Goal: Communication & Community: Connect with others

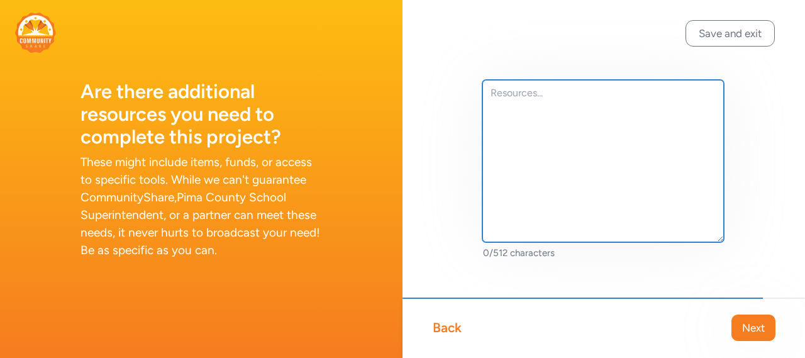
click at [534, 140] on textarea at bounding box center [604, 161] width 242 height 162
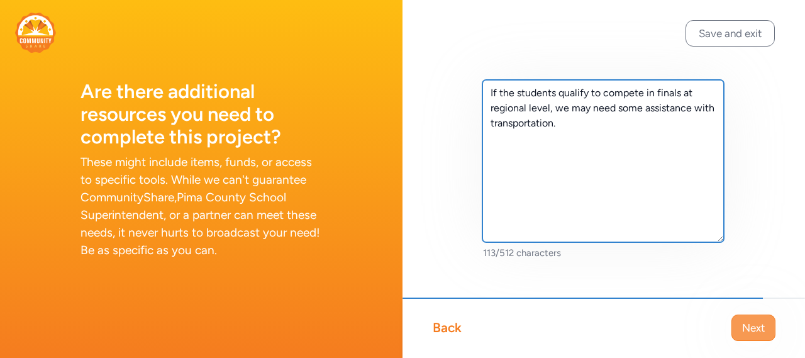
type textarea "If the students qualify to compete in finals at regional level, we may need som…"
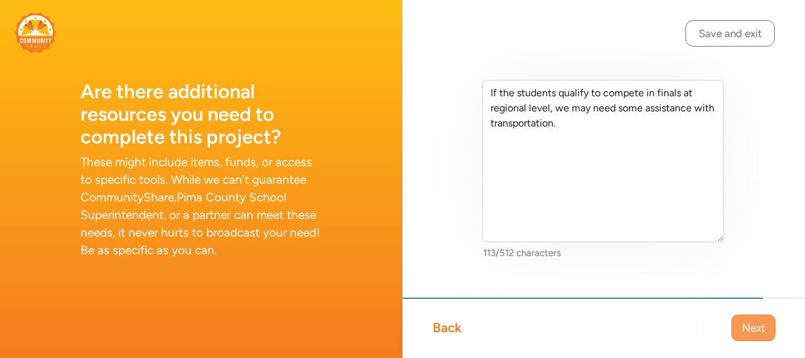
click at [738, 320] on button "Next" at bounding box center [754, 328] width 44 height 26
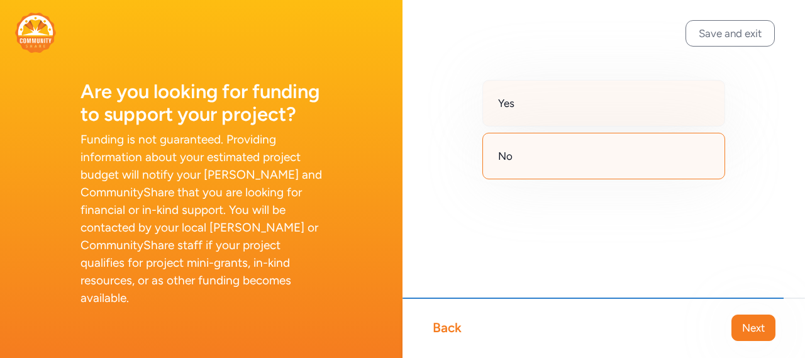
click at [511, 110] on span "Yes" at bounding box center [506, 103] width 16 height 15
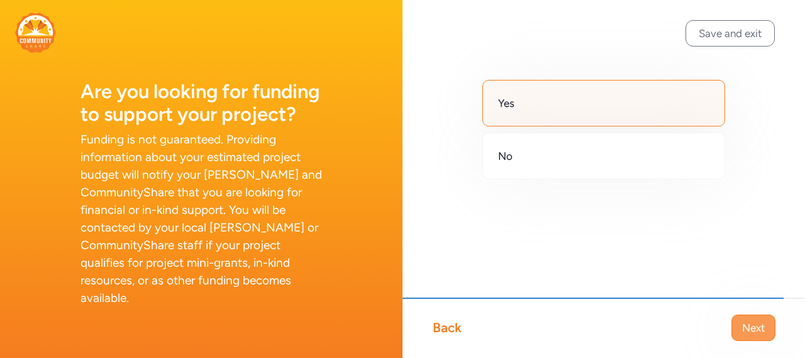
click at [745, 321] on span "Next" at bounding box center [754, 327] width 23 height 15
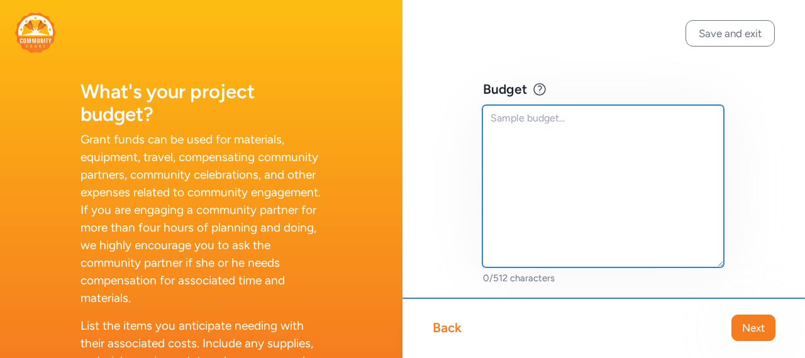
click at [498, 120] on textarea at bounding box center [604, 186] width 242 height 162
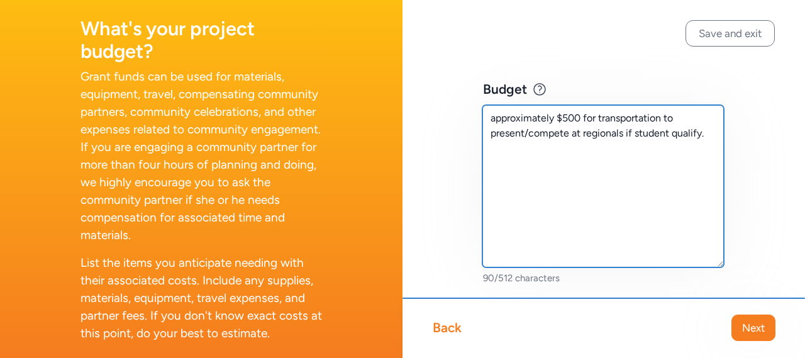
scroll to position [113, 0]
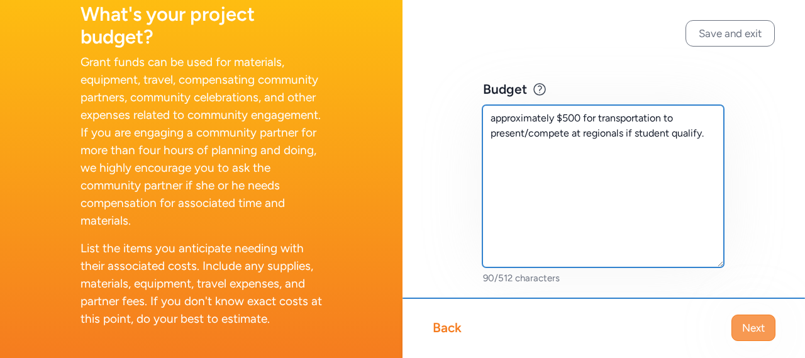
type textarea "approximately $500 for transportation to present/compete at regionals if studen…"
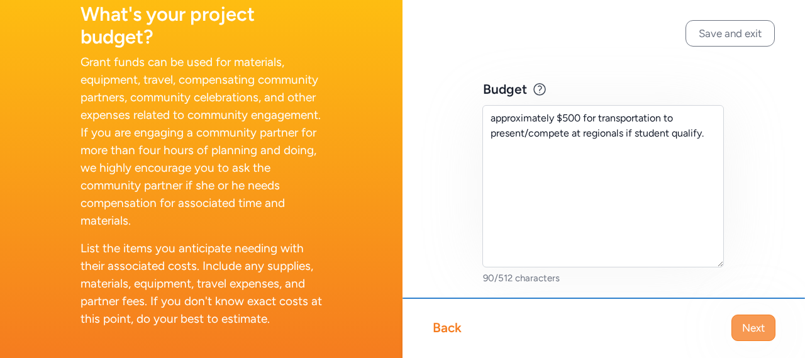
click at [739, 323] on button "Next" at bounding box center [754, 328] width 44 height 26
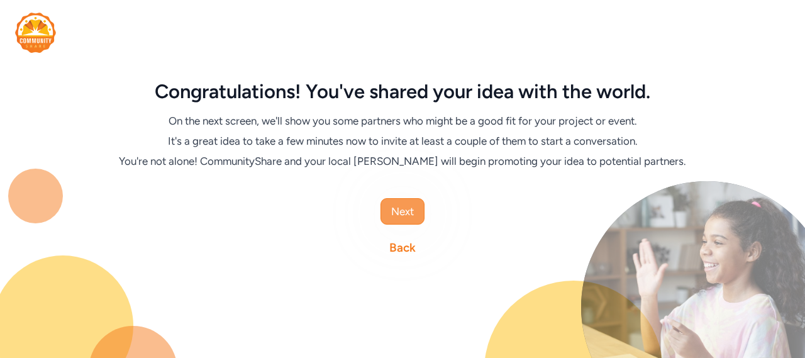
click at [417, 215] on button "Next" at bounding box center [403, 211] width 44 height 26
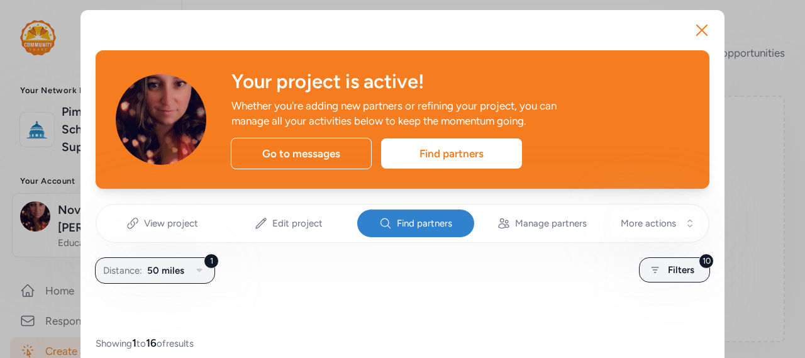
click at [412, 220] on span "Find partners" at bounding box center [424, 223] width 55 height 13
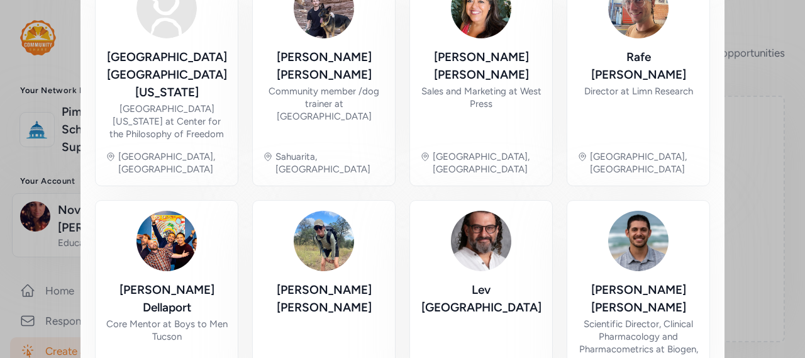
scroll to position [783, 0]
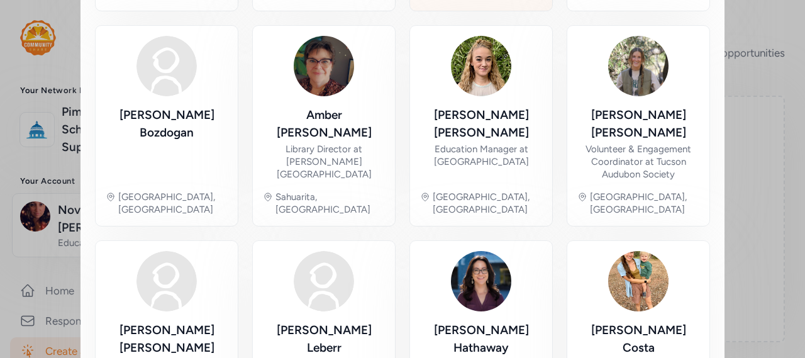
scroll to position [751, 0]
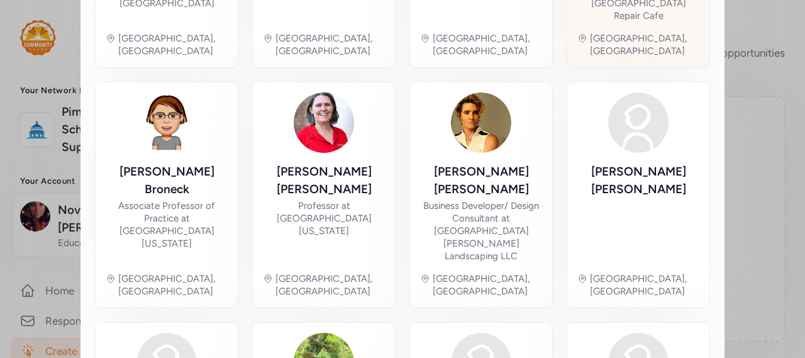
scroll to position [751, 0]
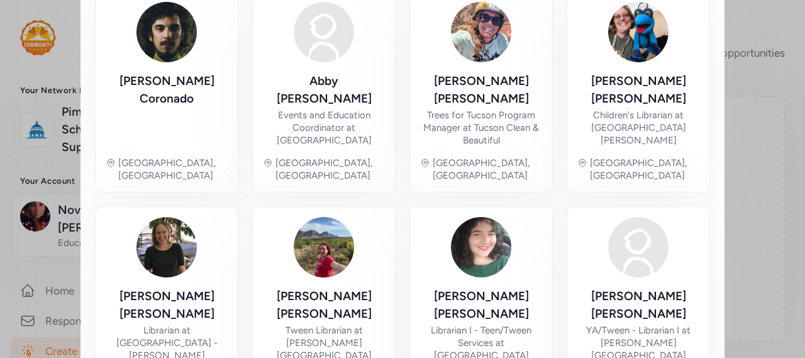
scroll to position [248, 0]
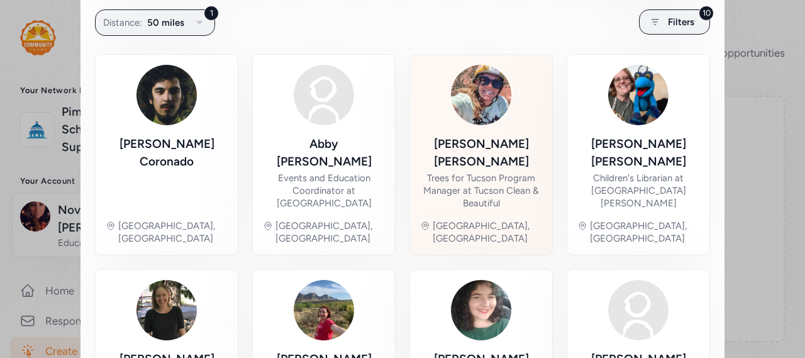
click at [473, 119] on img at bounding box center [481, 95] width 60 height 60
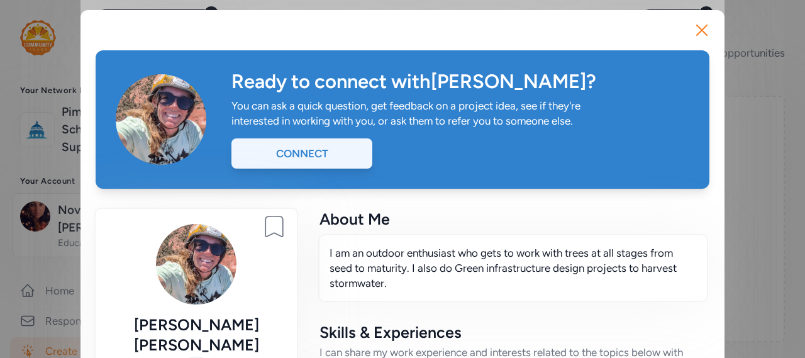
click at [308, 159] on div "Connect" at bounding box center [302, 153] width 141 height 30
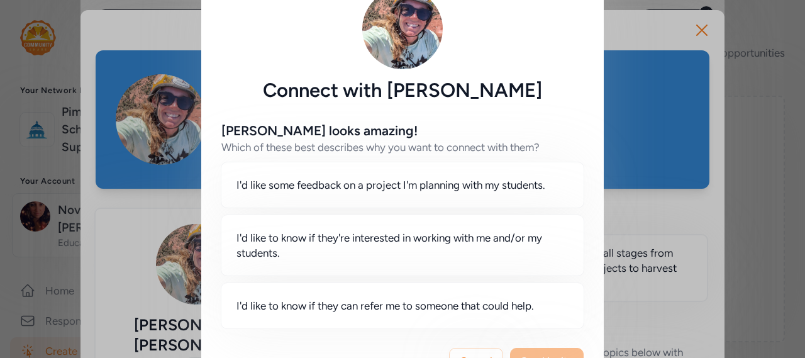
scroll to position [87, 0]
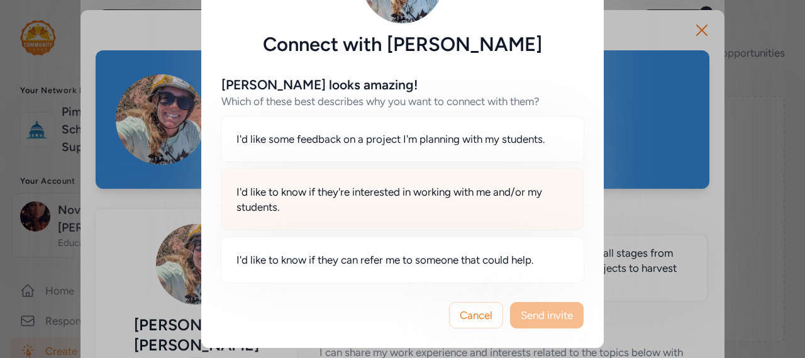
click at [389, 197] on span "I'd like to know if they're interested in working with me and/or my students." at bounding box center [403, 199] width 332 height 30
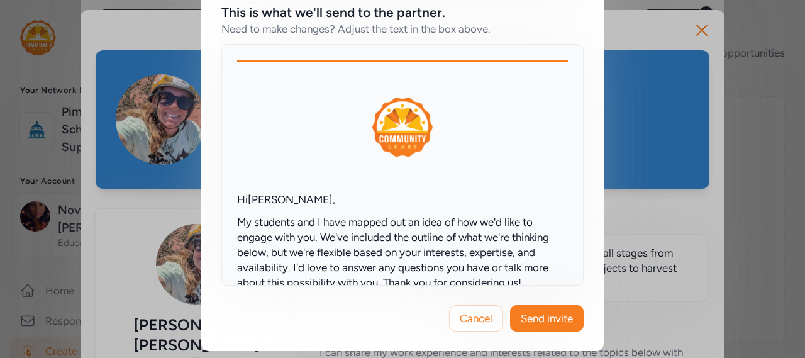
scroll to position [571, 0]
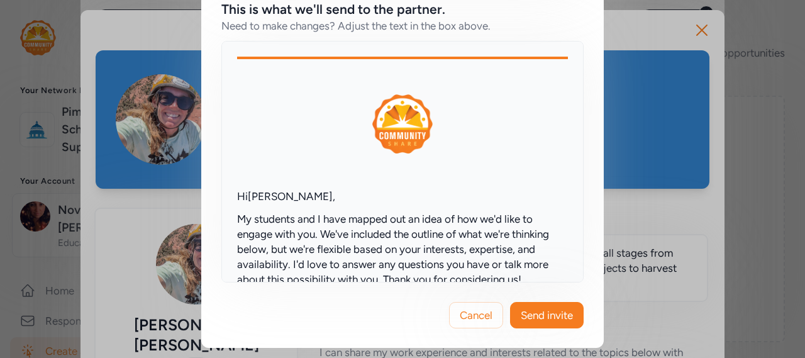
click at [551, 313] on span "Send invite" at bounding box center [547, 315] width 52 height 15
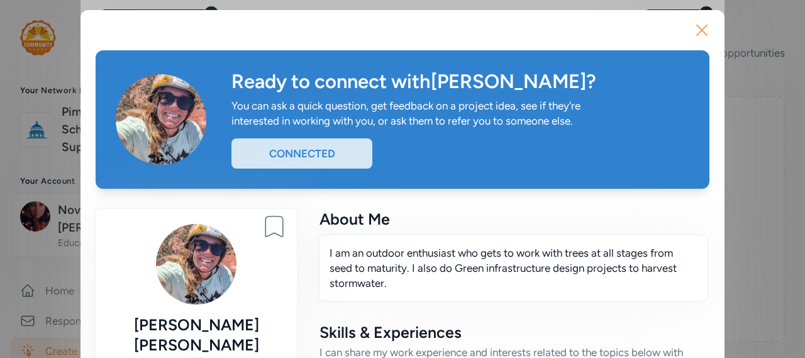
click at [697, 33] on icon "button" at bounding box center [702, 30] width 10 height 10
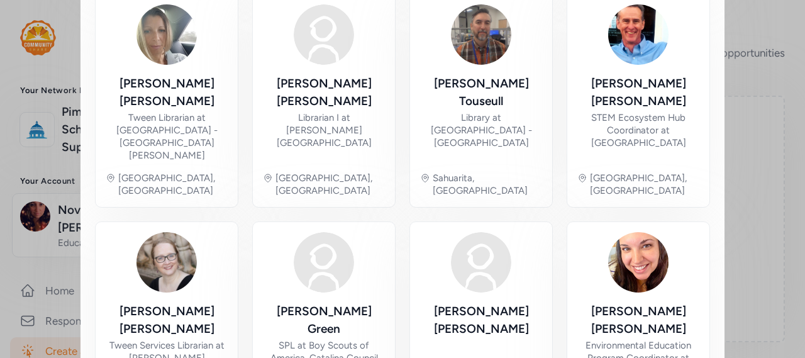
scroll to position [770, 0]
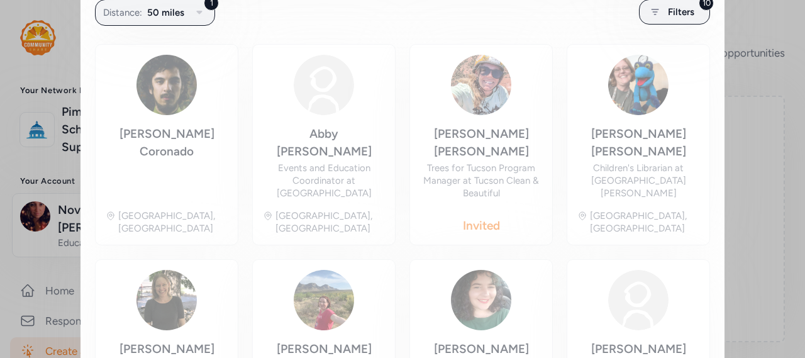
scroll to position [248, 0]
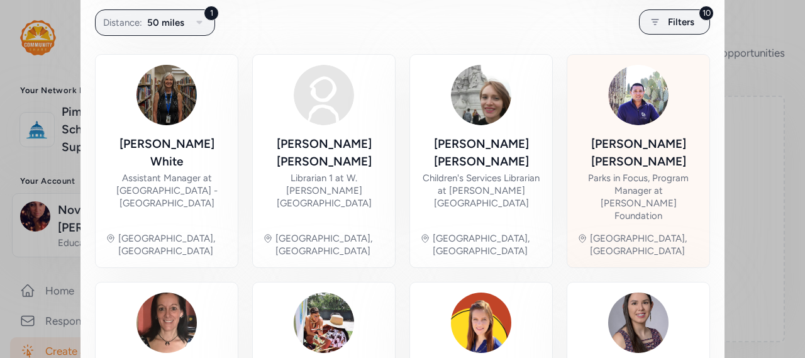
click at [651, 140] on div "[PERSON_NAME]" at bounding box center [639, 152] width 122 height 35
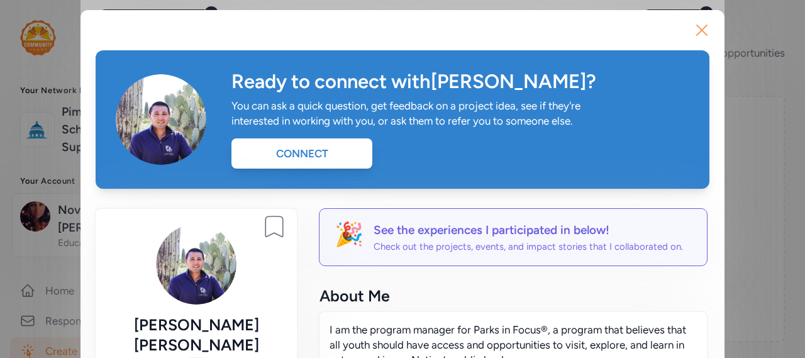
click at [695, 30] on icon "button" at bounding box center [702, 30] width 20 height 20
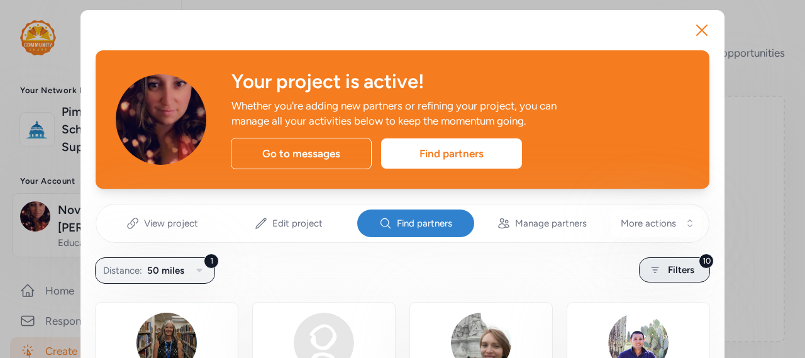
click at [654, 273] on icon at bounding box center [656, 269] width 16 height 15
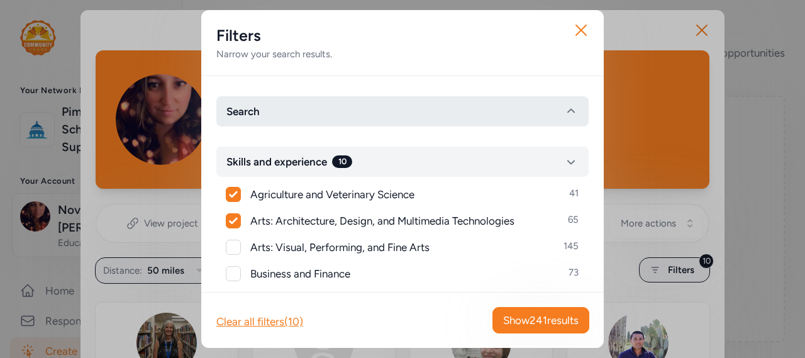
click at [317, 108] on button "Search" at bounding box center [402, 111] width 373 height 30
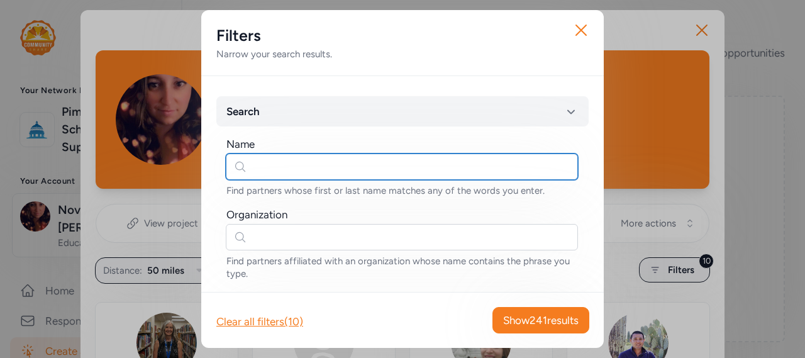
click at [300, 160] on input "text" at bounding box center [402, 167] width 352 height 26
click at [318, 169] on input "merchant" at bounding box center [402, 167] width 352 height 26
drag, startPoint x: 318, startPoint y: 169, endPoint x: 246, endPoint y: 168, distance: 71.7
click at [246, 168] on input "merchant" at bounding box center [402, 167] width 352 height 26
type input "[PERSON_NAME]"
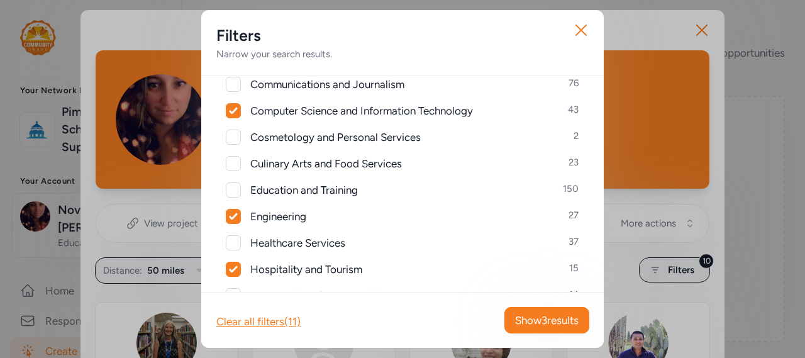
scroll to position [692, 0]
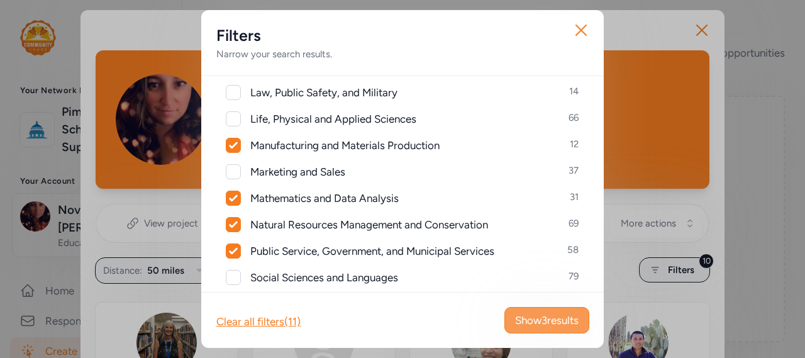
click at [532, 320] on span "Show 3 results" at bounding box center [547, 320] width 64 height 15
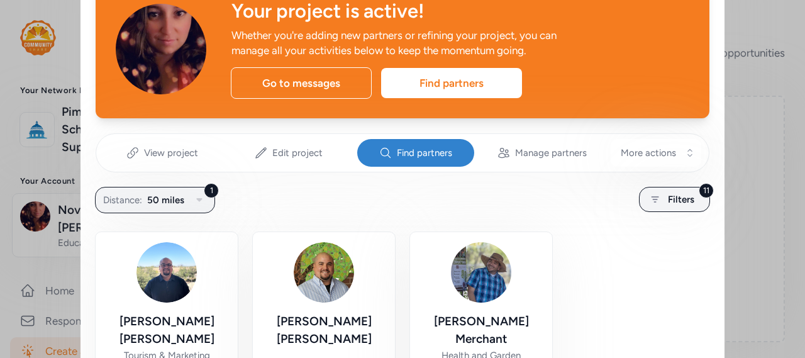
scroll to position [189, 0]
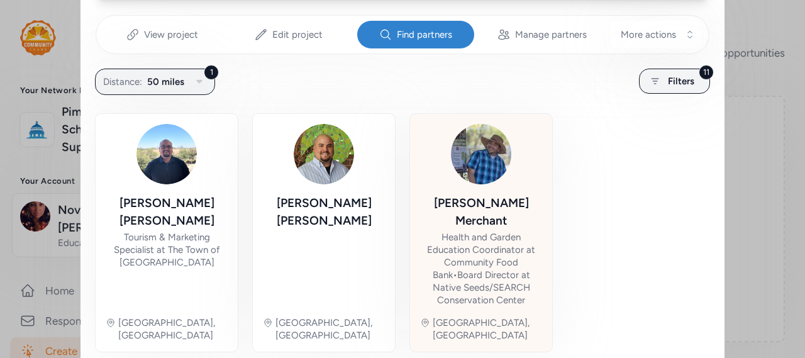
click at [471, 182] on img at bounding box center [481, 154] width 60 height 60
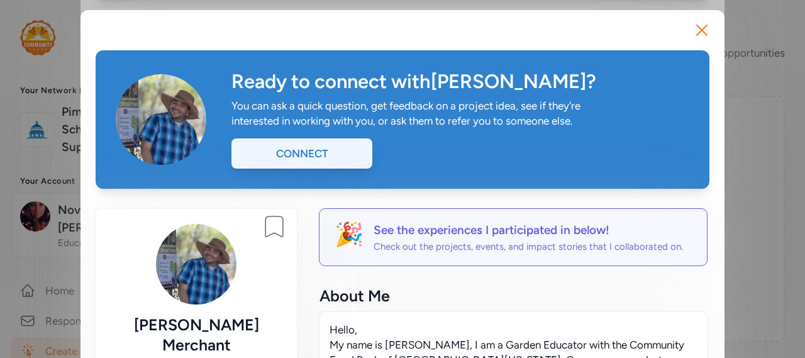
click at [323, 163] on div "Connect" at bounding box center [302, 153] width 141 height 30
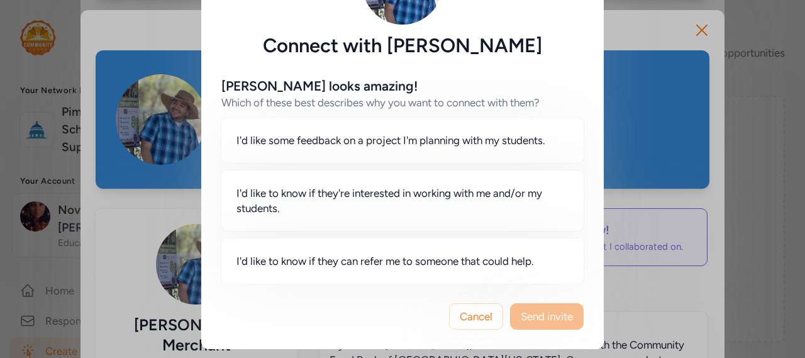
scroll to position [87, 0]
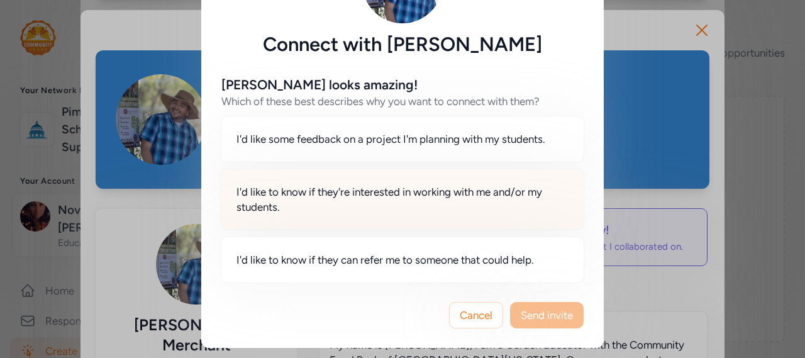
click at [339, 201] on span "I'd like to know if they're interested in working with me and/or my students." at bounding box center [403, 199] width 332 height 30
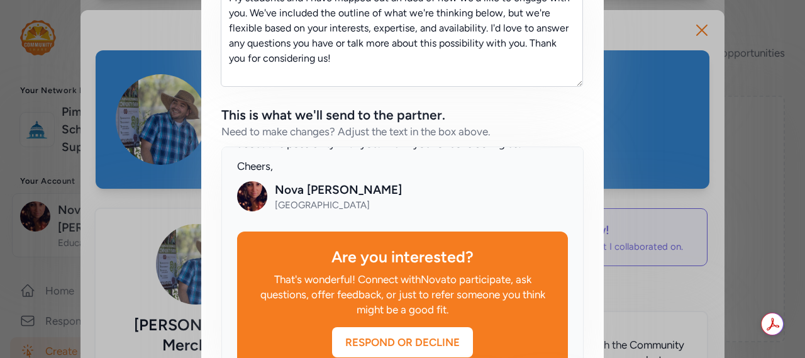
scroll to position [305, 0]
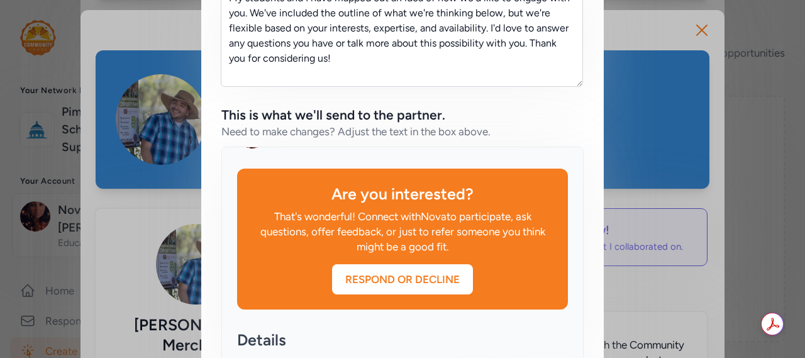
click at [400, 282] on div "Respond or Decline" at bounding box center [402, 279] width 141 height 15
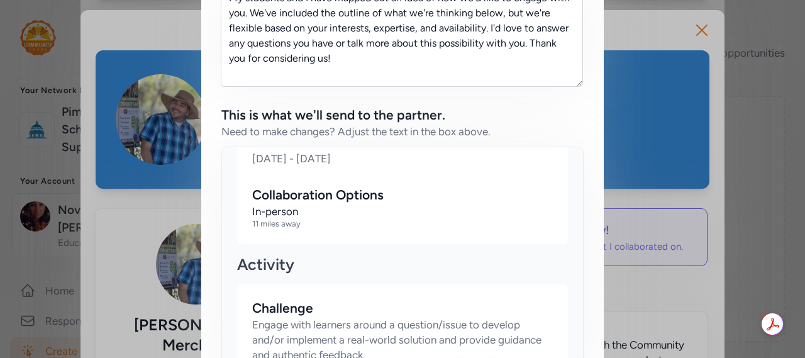
scroll to position [934, 0]
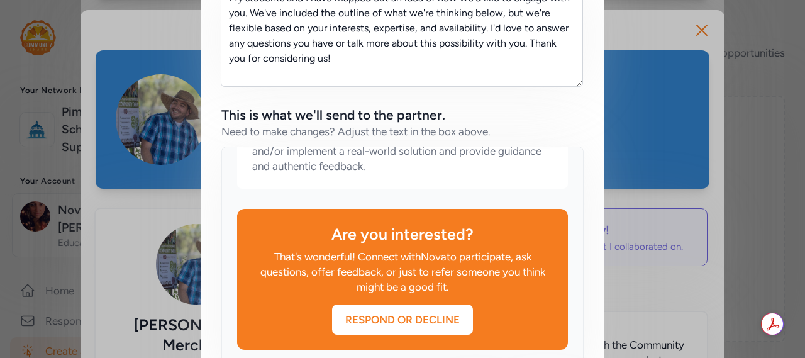
click at [398, 313] on div "Respond or Decline" at bounding box center [402, 319] width 141 height 15
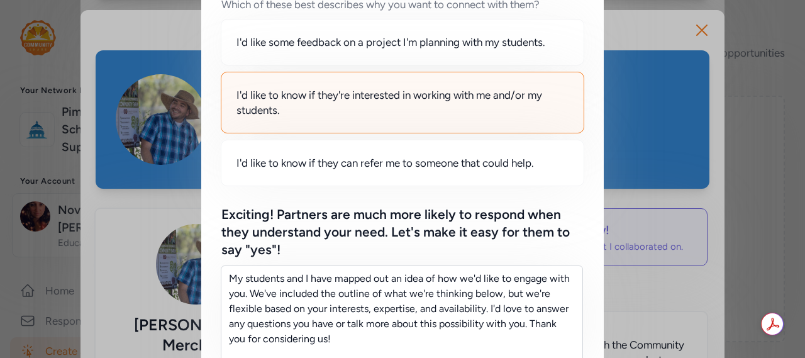
scroll to position [571, 0]
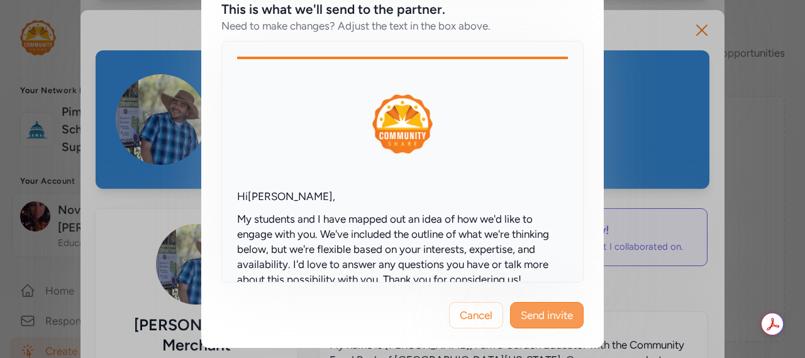
click at [542, 315] on span "Send invite" at bounding box center [547, 315] width 52 height 15
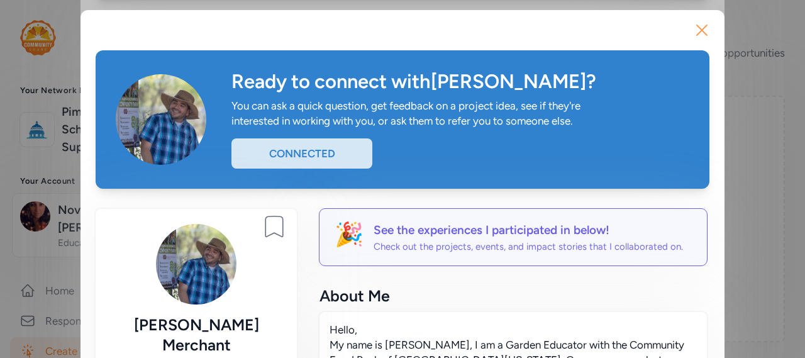
click at [697, 28] on icon "button" at bounding box center [702, 30] width 20 height 20
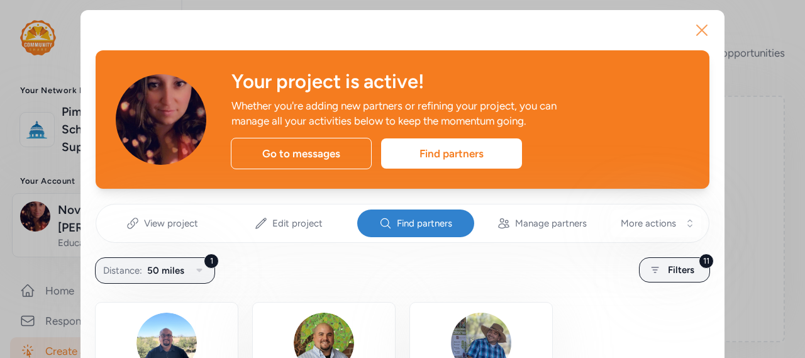
click at [702, 26] on icon "button" at bounding box center [702, 30] width 20 height 20
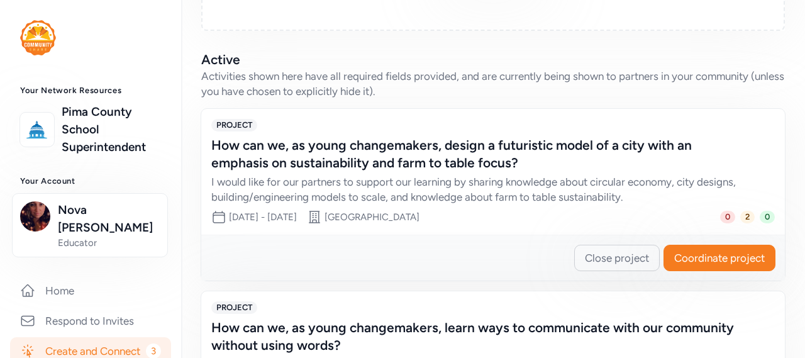
scroll to position [288, 0]
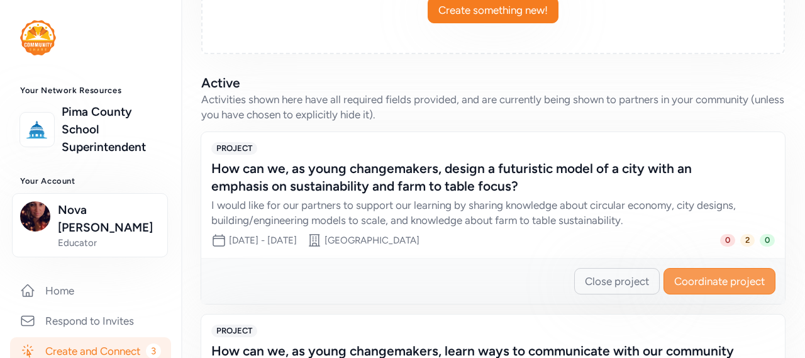
click at [722, 283] on span "Coordinate project" at bounding box center [720, 281] width 91 height 15
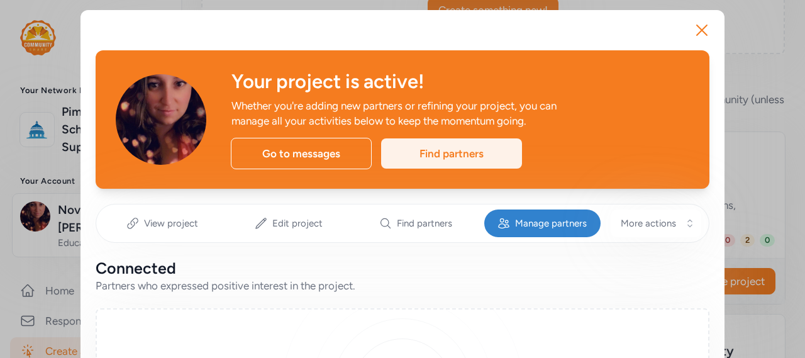
click at [458, 162] on div "Find partners" at bounding box center [451, 153] width 141 height 30
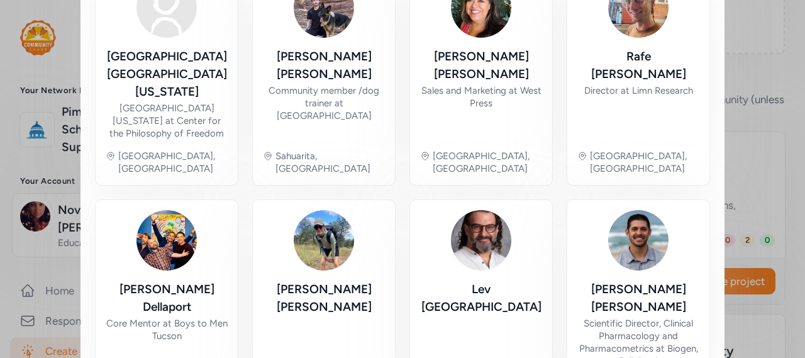
scroll to position [783, 0]
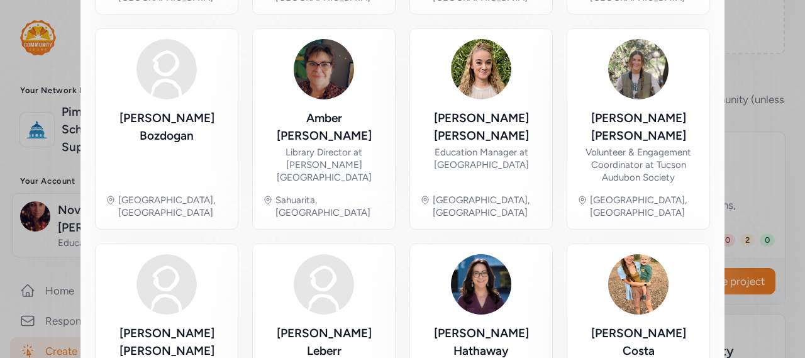
scroll to position [751, 0]
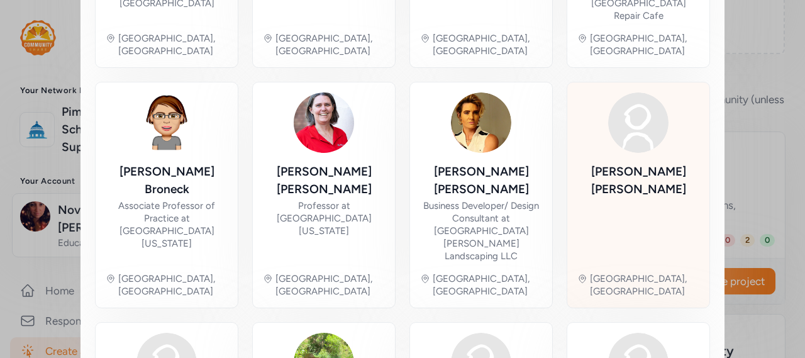
scroll to position [751, 0]
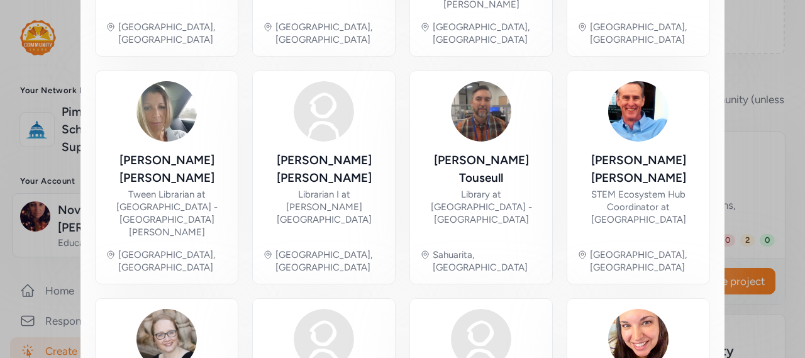
scroll to position [688, 0]
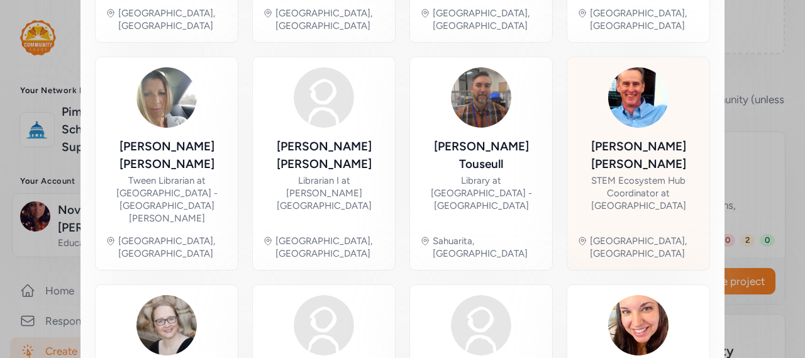
click at [617, 174] on div "STEM Ecosystem Hub Coordinator at [GEOGRAPHIC_DATA]" at bounding box center [639, 193] width 122 height 38
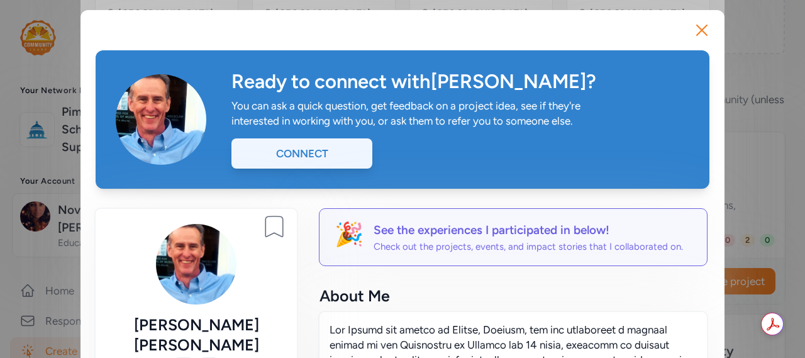
click at [302, 160] on div "Connect" at bounding box center [302, 153] width 141 height 30
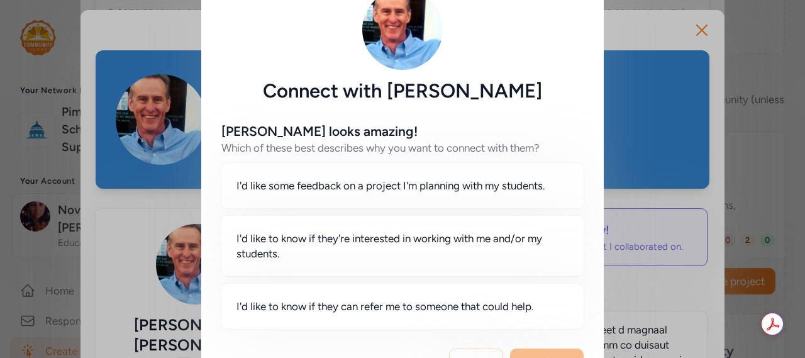
scroll to position [63, 0]
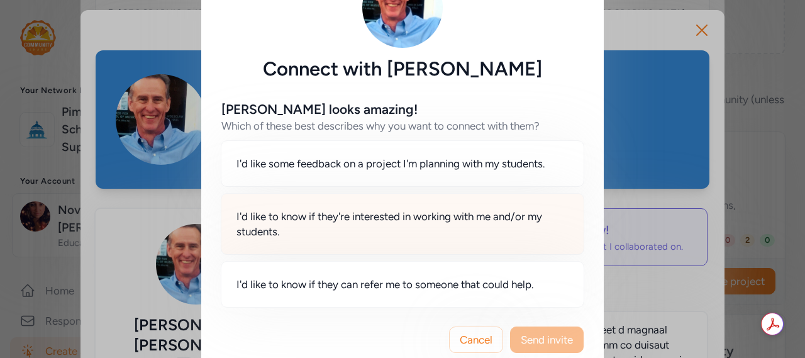
click at [387, 217] on span "I'd like to know if they're interested in working with me and/or my students." at bounding box center [403, 224] width 332 height 30
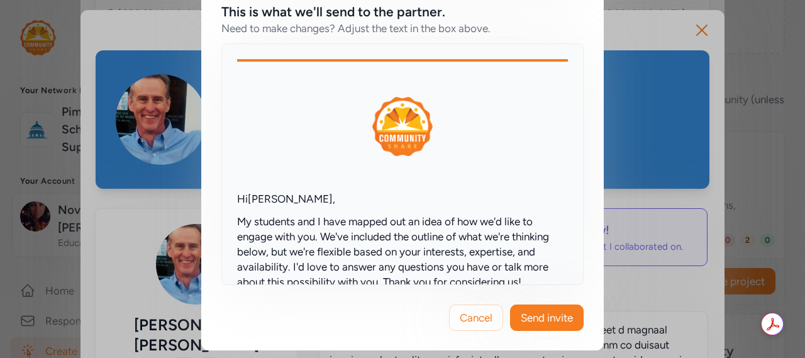
scroll to position [571, 0]
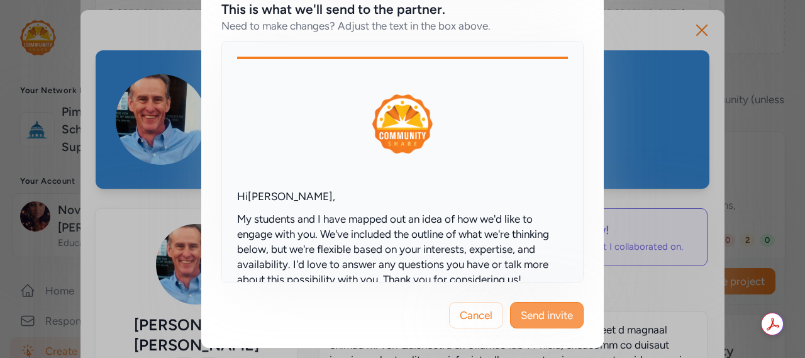
click at [556, 316] on span "Send invite" at bounding box center [547, 315] width 52 height 15
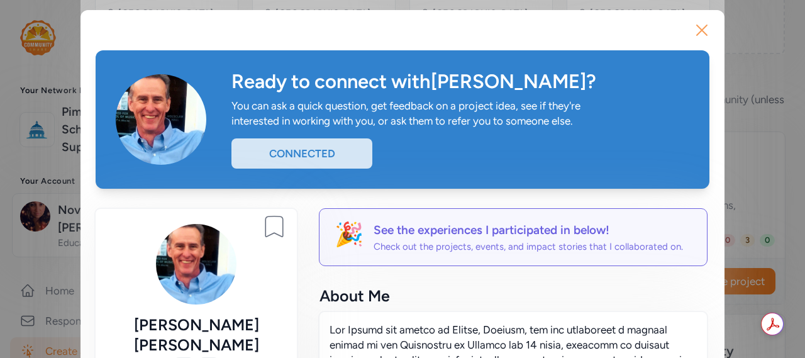
click at [695, 34] on icon "button" at bounding box center [702, 30] width 20 height 20
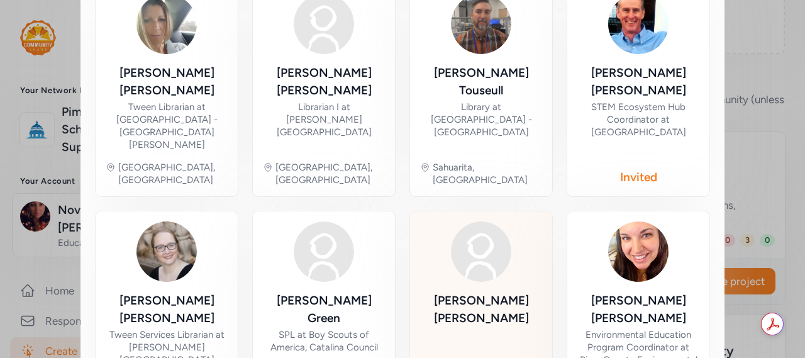
scroll to position [770, 0]
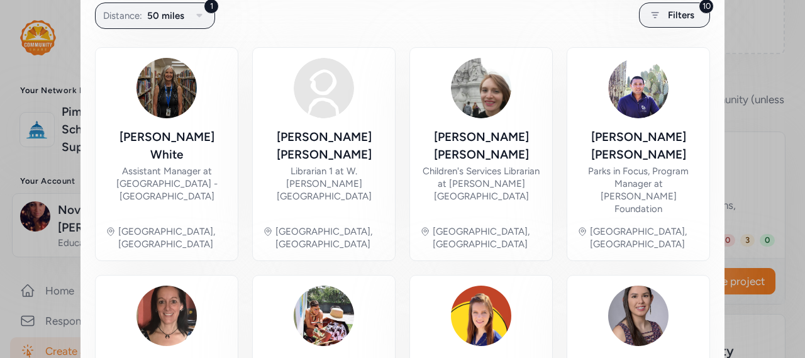
scroll to position [248, 0]
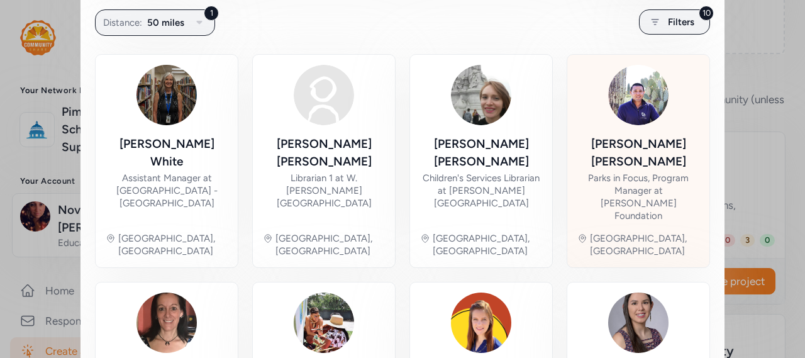
click at [620, 148] on div "[PERSON_NAME]" at bounding box center [639, 152] width 122 height 35
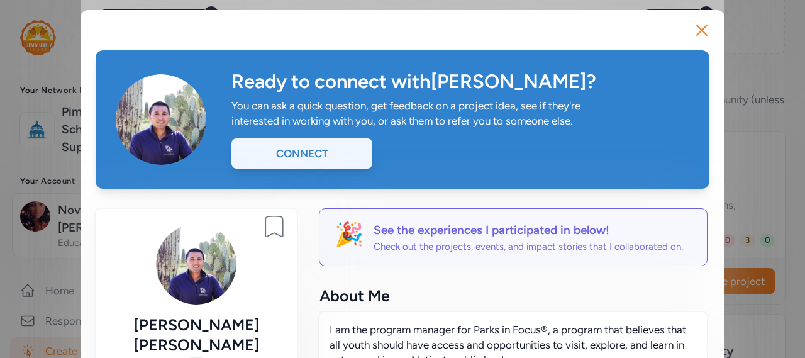
click at [269, 164] on div "Connect" at bounding box center [302, 153] width 141 height 30
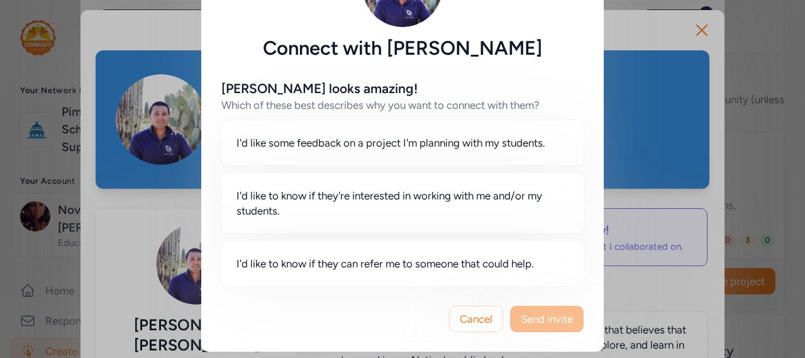
scroll to position [87, 0]
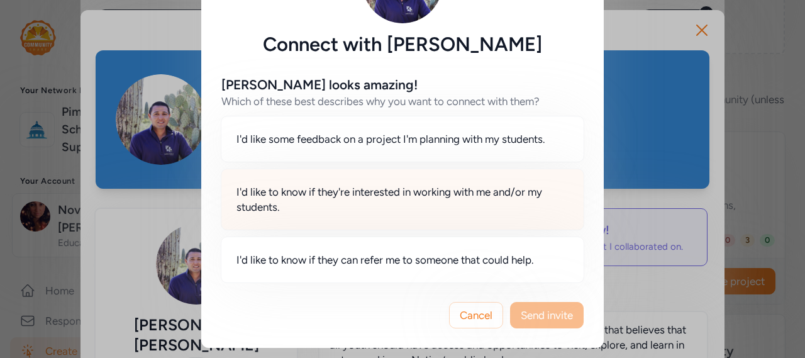
click at [398, 198] on span "I'd like to know if they're interested in working with me and/or my students." at bounding box center [403, 199] width 332 height 30
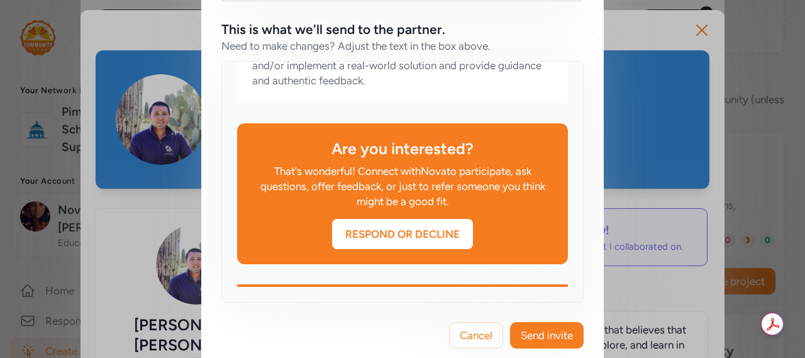
scroll to position [571, 0]
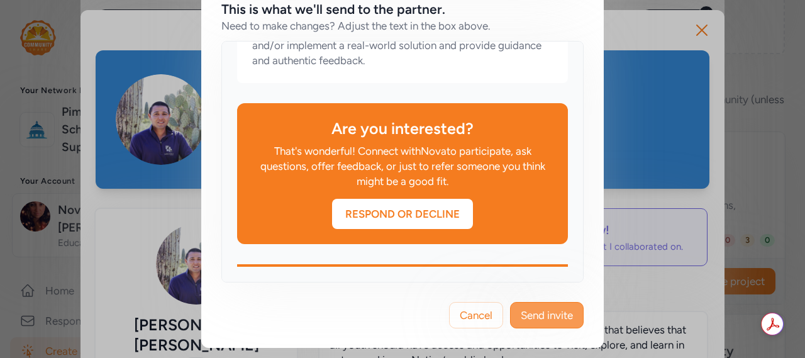
click at [542, 309] on span "Send invite" at bounding box center [547, 315] width 52 height 15
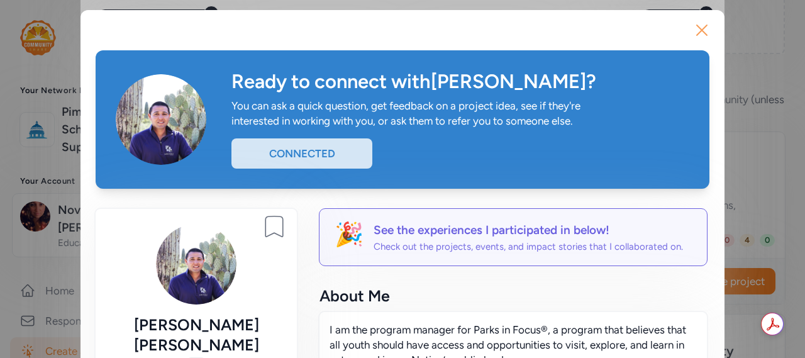
click at [697, 29] on icon "button" at bounding box center [702, 30] width 10 height 10
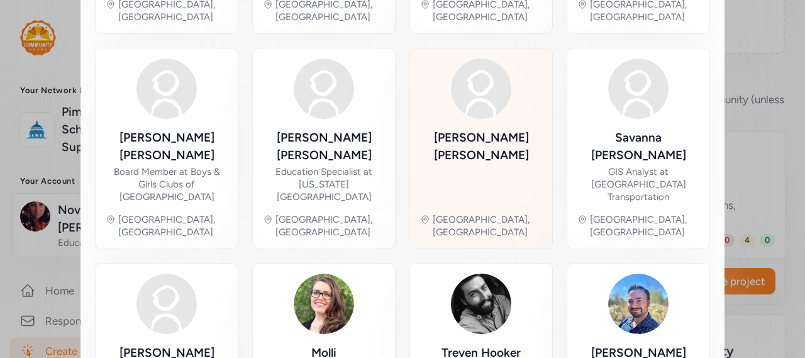
scroll to position [753, 0]
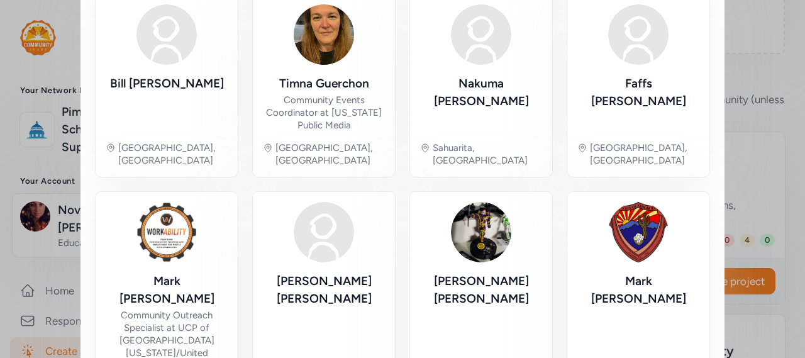
scroll to position [753, 0]
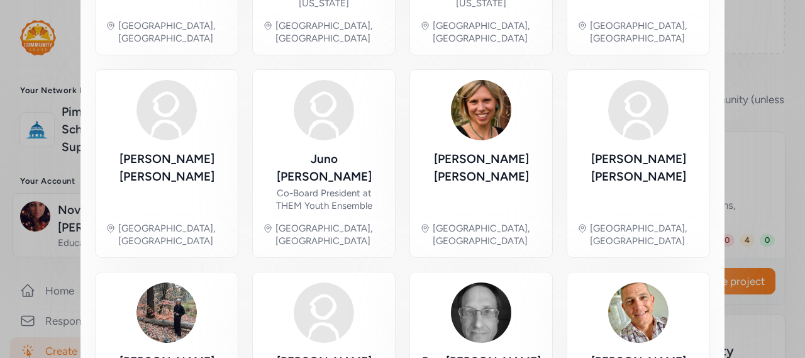
scroll to position [745, 0]
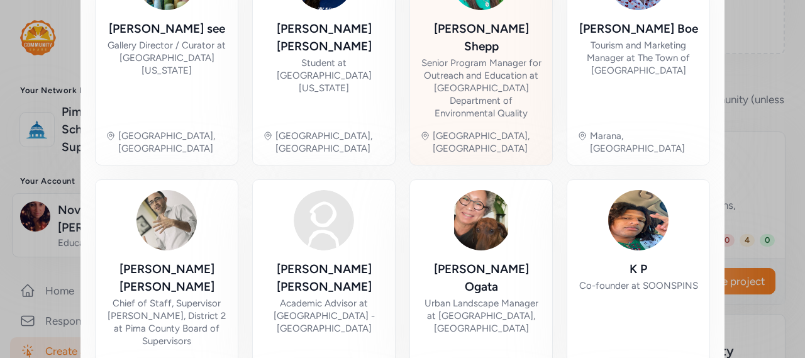
scroll to position [626, 0]
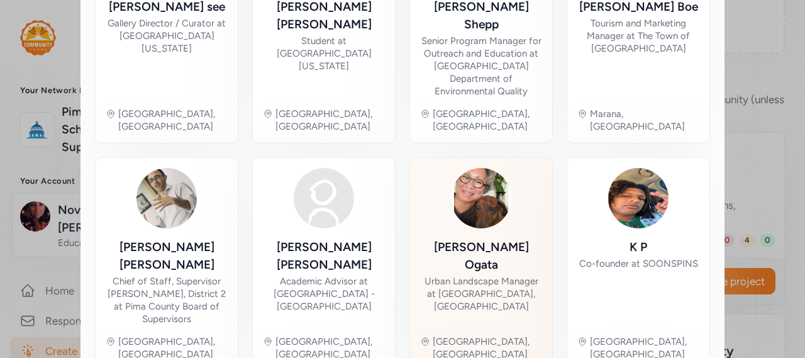
click at [493, 275] on div "Urban Landscape Manager at [GEOGRAPHIC_DATA], [GEOGRAPHIC_DATA]" at bounding box center [481, 294] width 122 height 38
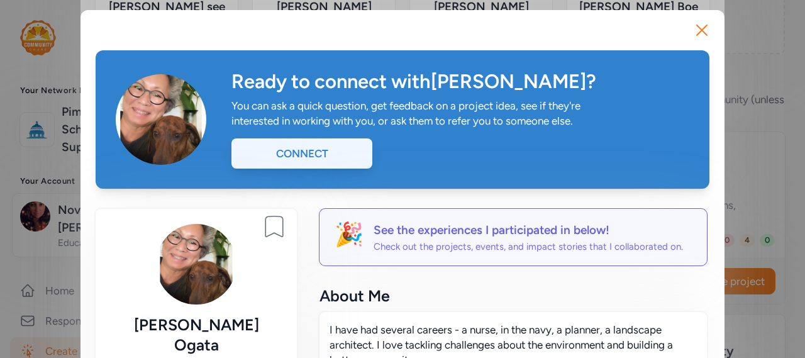
click at [286, 143] on div "Connect" at bounding box center [302, 153] width 141 height 30
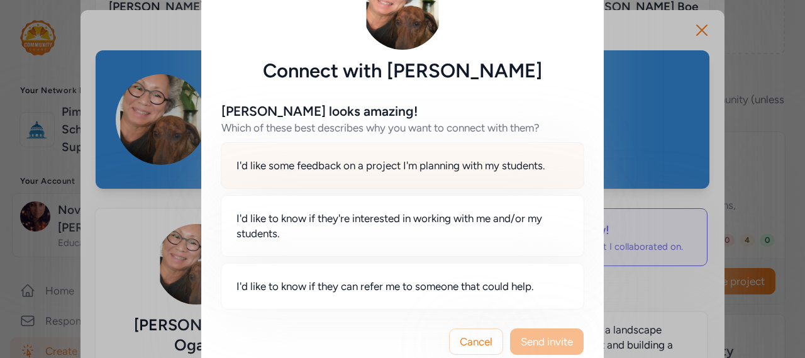
scroll to position [87, 0]
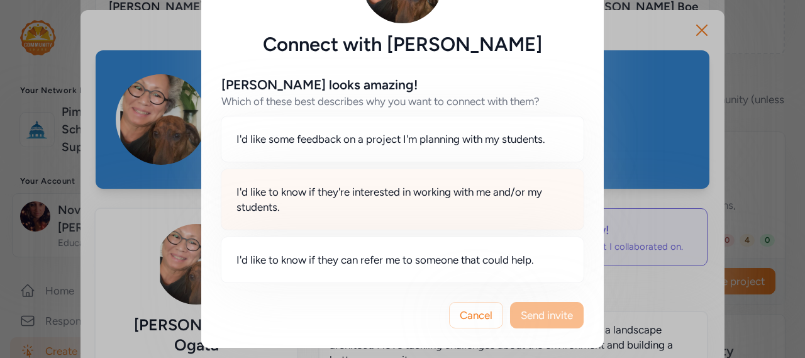
click at [371, 194] on span "I'd like to know if they're interested in working with me and/or my students." at bounding box center [403, 199] width 332 height 30
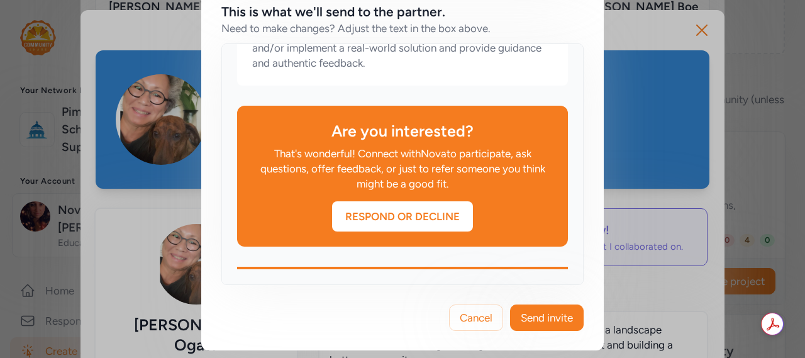
scroll to position [571, 0]
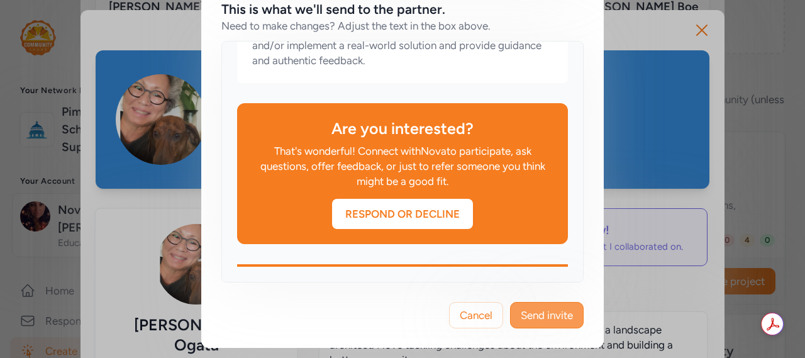
click at [564, 308] on span "Send invite" at bounding box center [547, 315] width 52 height 15
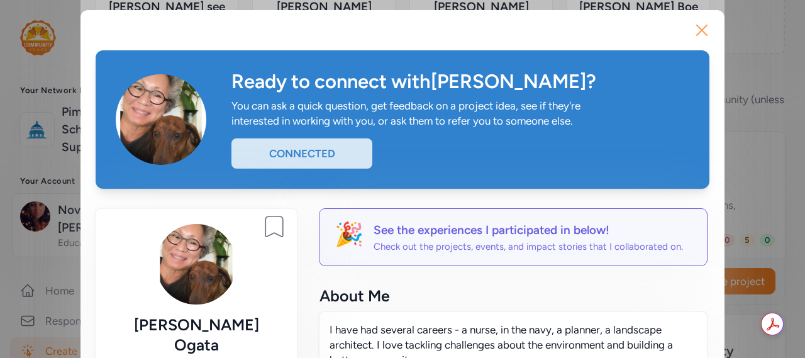
click at [697, 29] on icon "button" at bounding box center [702, 30] width 10 height 10
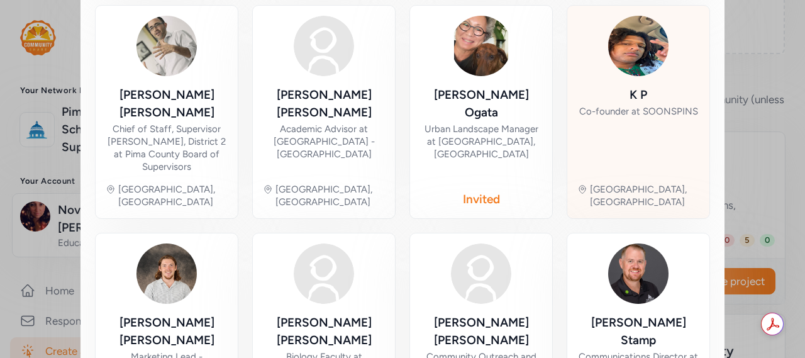
scroll to position [790, 0]
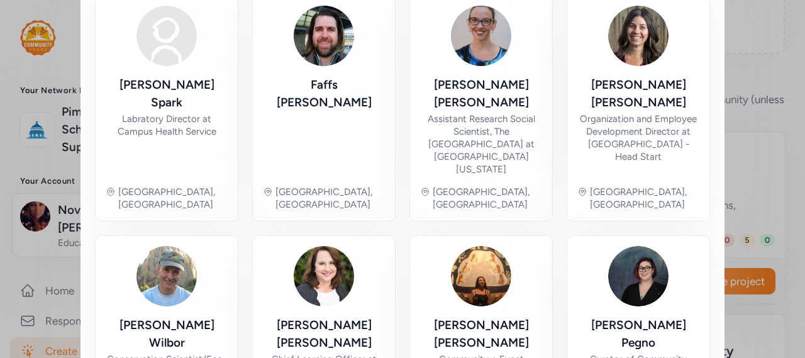
scroll to position [808, 0]
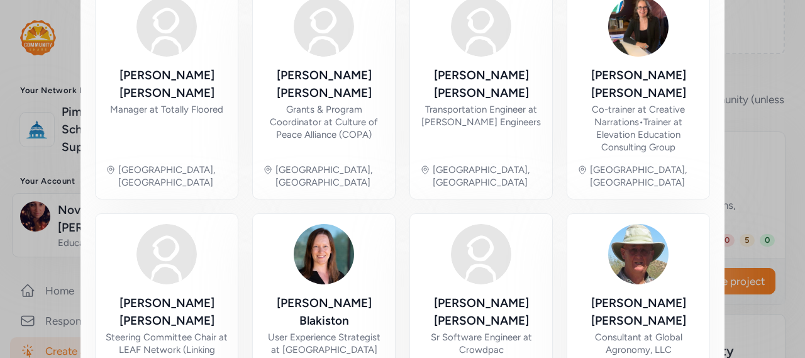
scroll to position [778, 0]
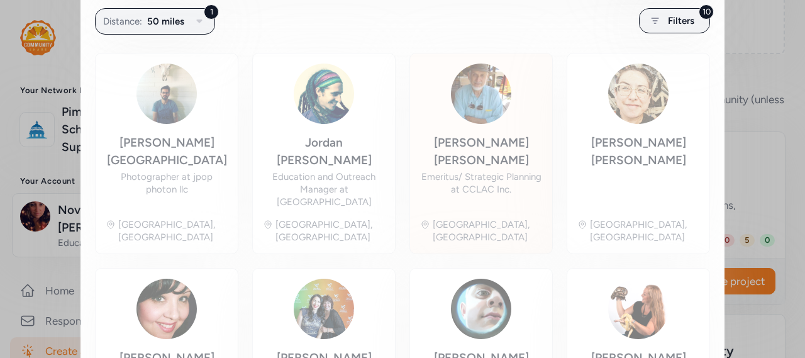
scroll to position [248, 0]
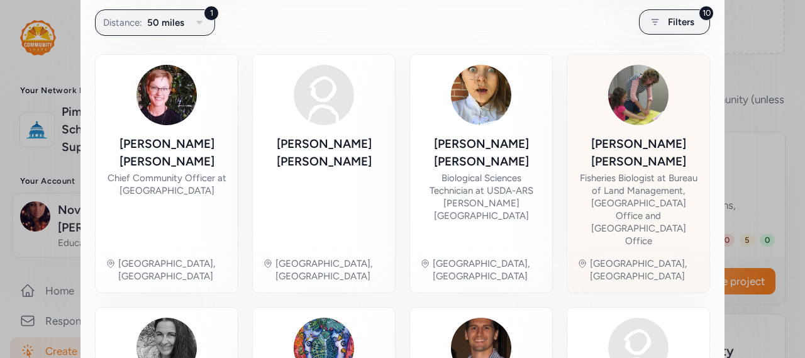
click at [606, 192] on div "Fisheries Biologist at Bureau of Land Management, [GEOGRAPHIC_DATA] Office and …" at bounding box center [639, 210] width 122 height 76
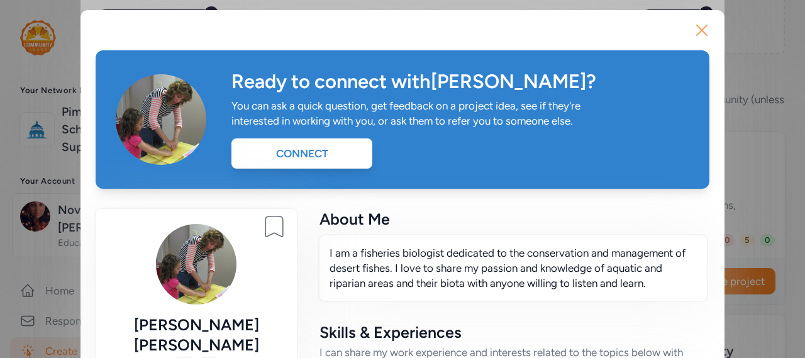
click at [701, 28] on icon "button" at bounding box center [702, 30] width 20 height 20
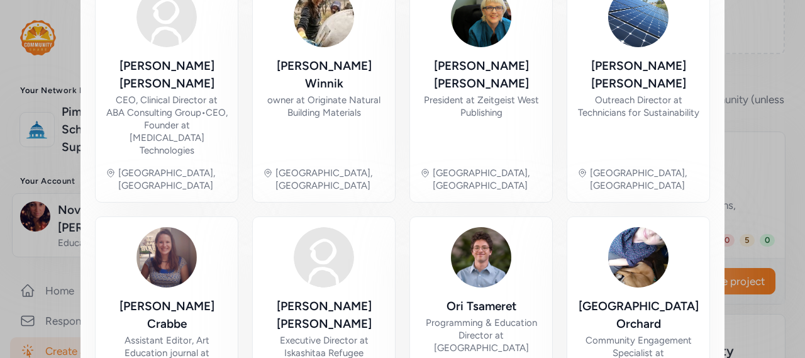
scroll to position [851, 0]
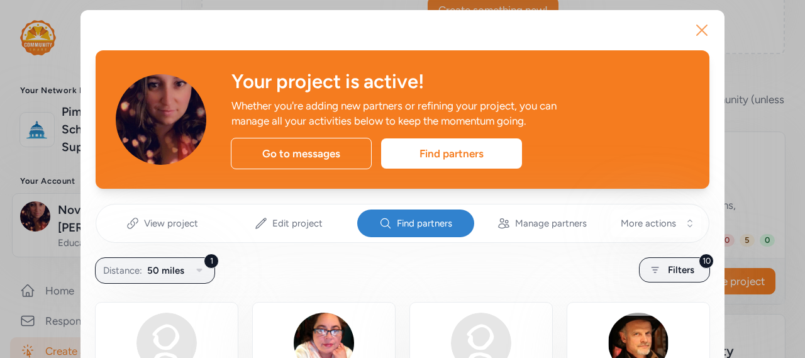
click at [702, 34] on icon "button" at bounding box center [702, 30] width 20 height 20
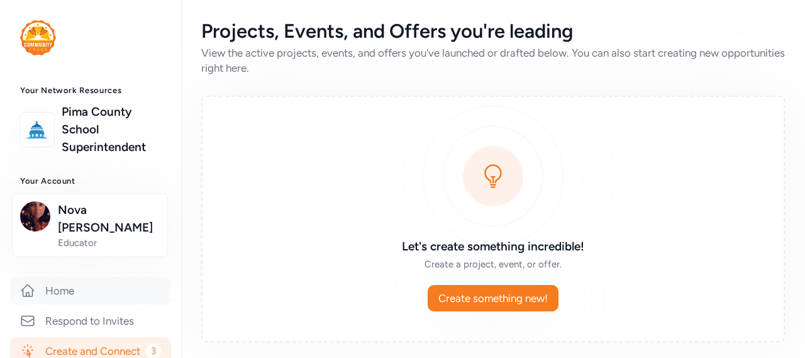
click at [68, 277] on link "Home" at bounding box center [90, 291] width 161 height 28
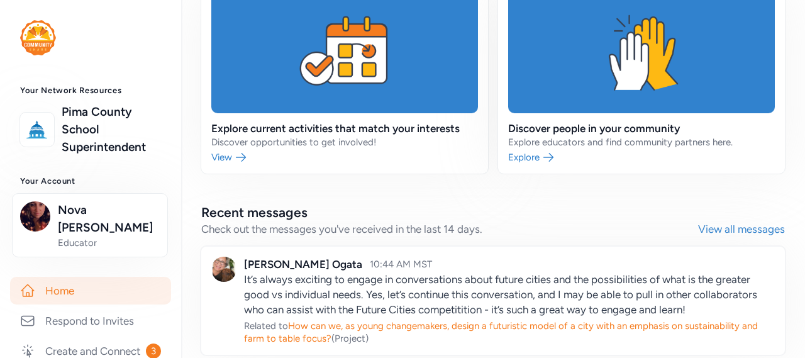
scroll to position [687, 0]
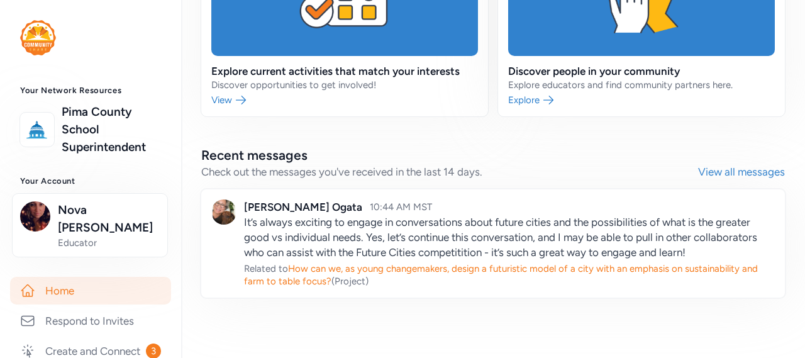
click at [415, 255] on link at bounding box center [493, 243] width 584 height 108
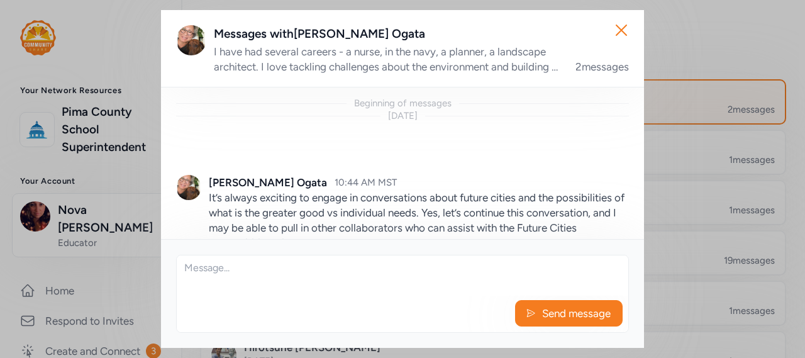
scroll to position [172, 0]
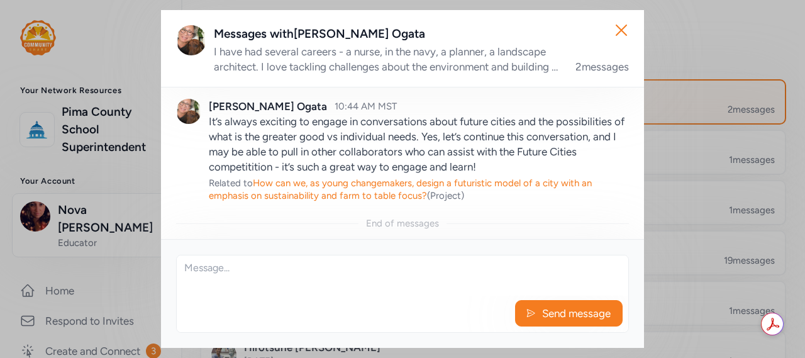
click at [368, 297] on div "Send message" at bounding box center [402, 294] width 453 height 78
click at [320, 267] on textarea at bounding box center [403, 275] width 452 height 40
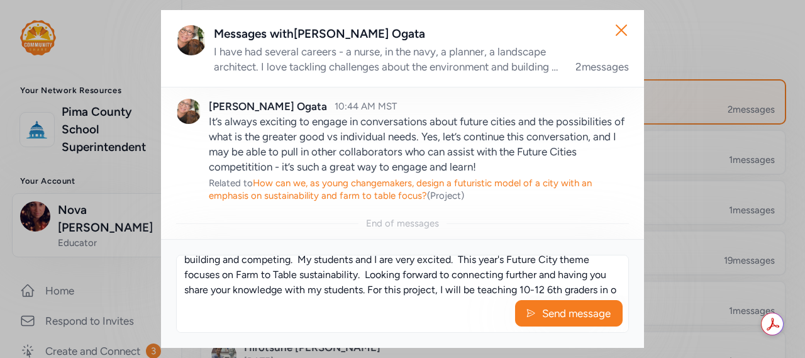
scroll to position [38, 0]
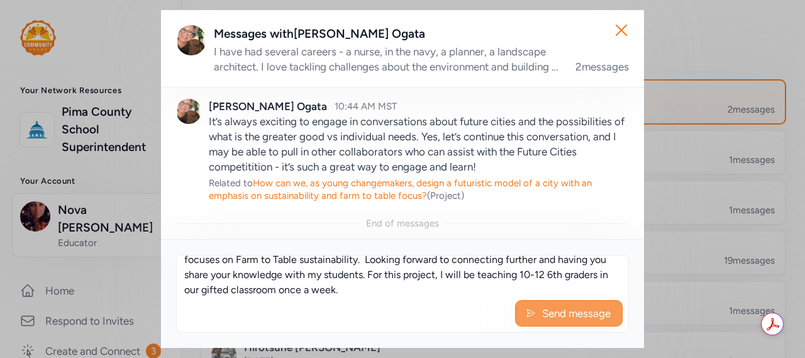
type textarea "Thank you so much for the quick response and great enthusiasm. This will be our…"
click at [529, 311] on icon at bounding box center [531, 313] width 10 height 13
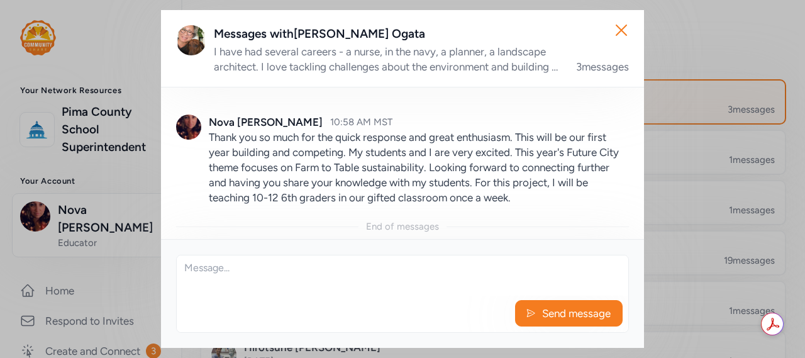
scroll to position [293, 0]
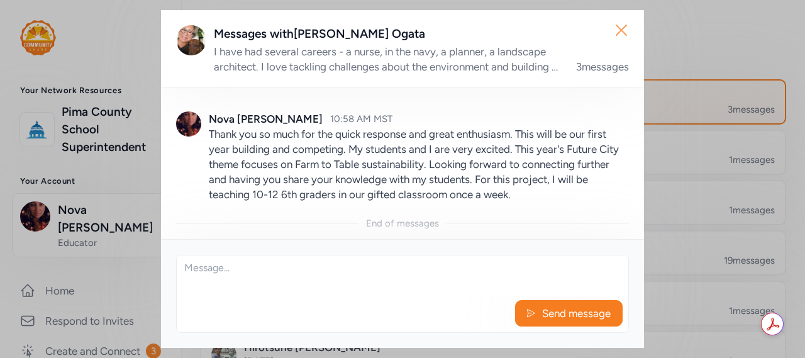
click at [625, 26] on icon "button" at bounding box center [622, 30] width 10 height 10
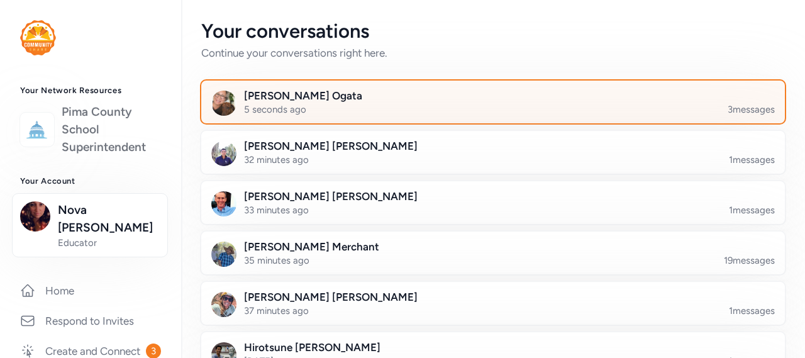
scroll to position [63, 0]
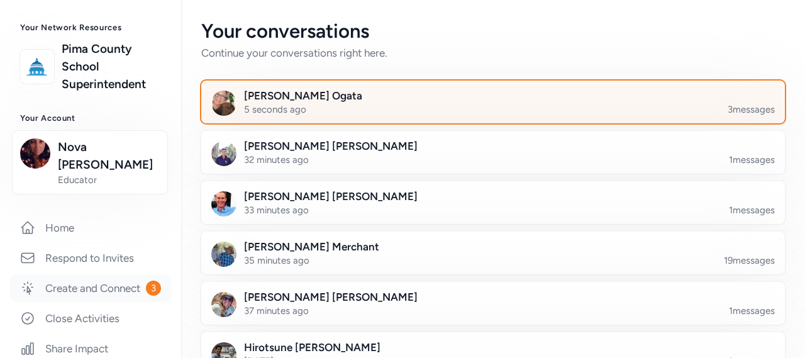
click at [99, 276] on link "Create and Connect 3" at bounding box center [90, 288] width 161 height 28
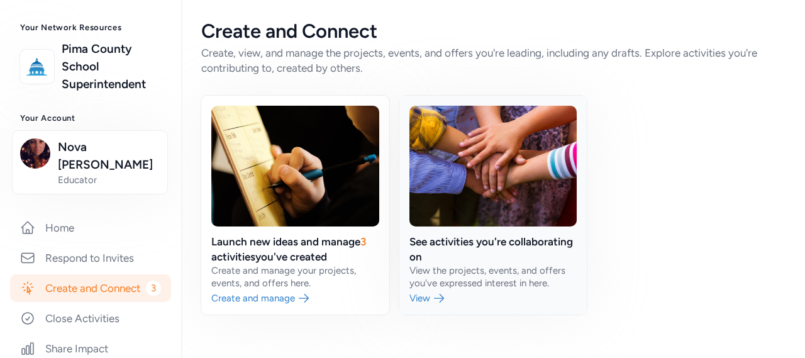
click at [452, 249] on link at bounding box center [494, 205] width 188 height 219
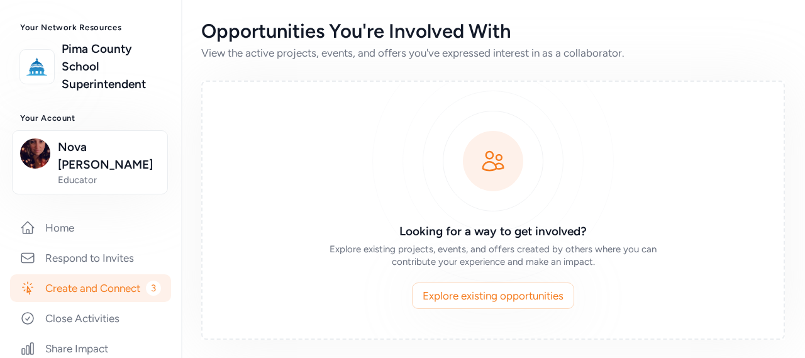
click at [81, 280] on link "Create and Connect 3" at bounding box center [90, 288] width 161 height 28
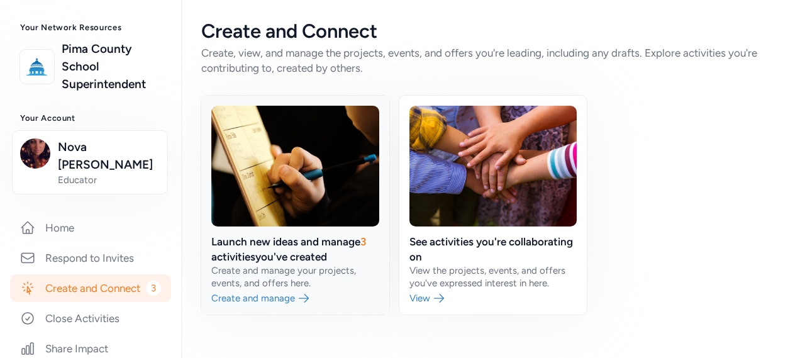
click at [266, 216] on link at bounding box center [295, 205] width 188 height 219
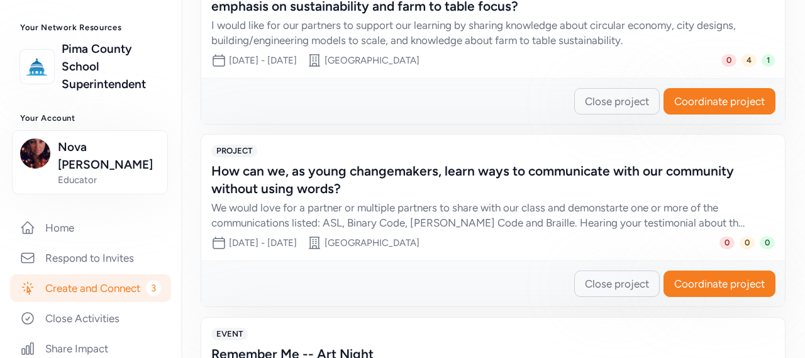
scroll to position [503, 0]
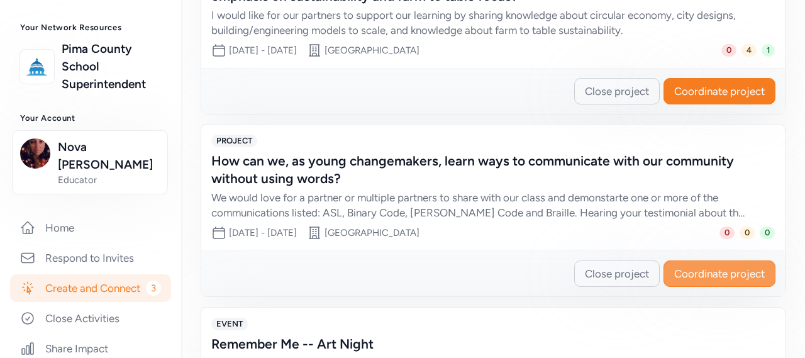
click at [694, 272] on span "Coordinate project" at bounding box center [720, 273] width 91 height 15
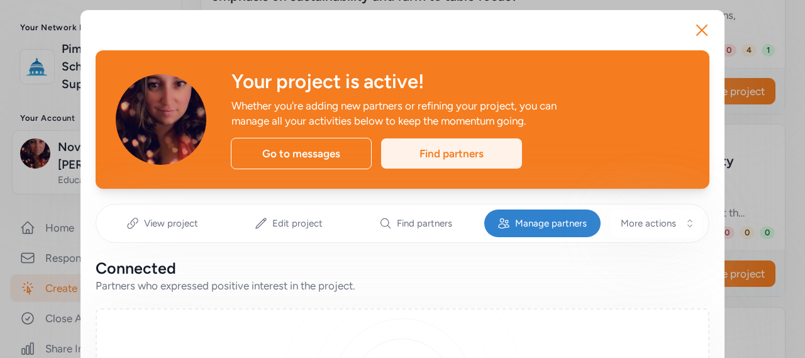
click at [465, 157] on div "Find partners" at bounding box center [451, 153] width 141 height 30
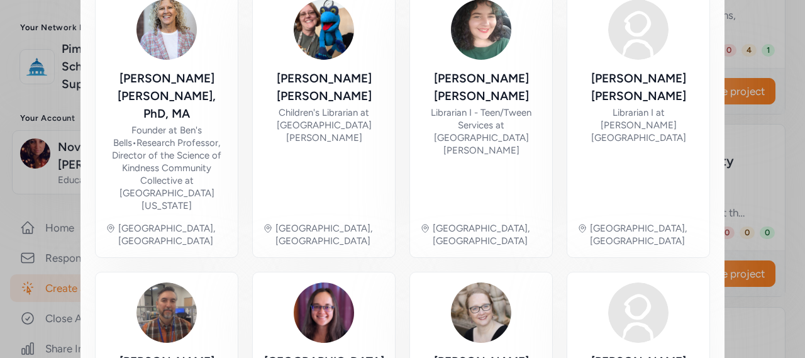
scroll to position [850, 0]
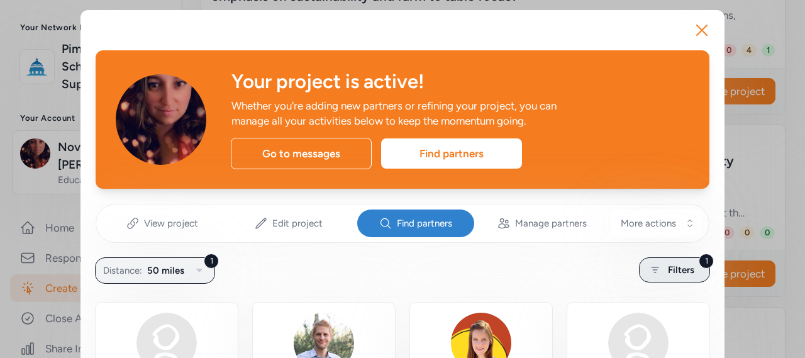
click at [654, 265] on icon at bounding box center [656, 269] width 16 height 15
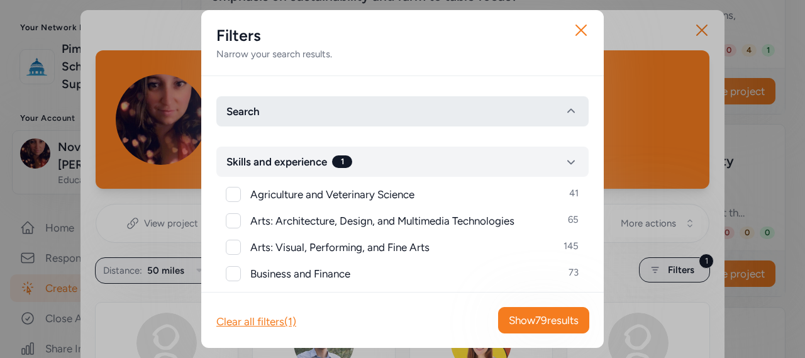
click at [308, 115] on button "Search" at bounding box center [402, 111] width 373 height 30
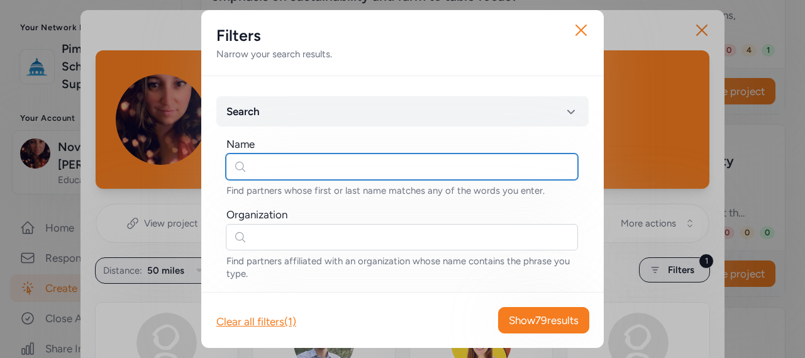
click at [300, 155] on input "text" at bounding box center [402, 167] width 352 height 26
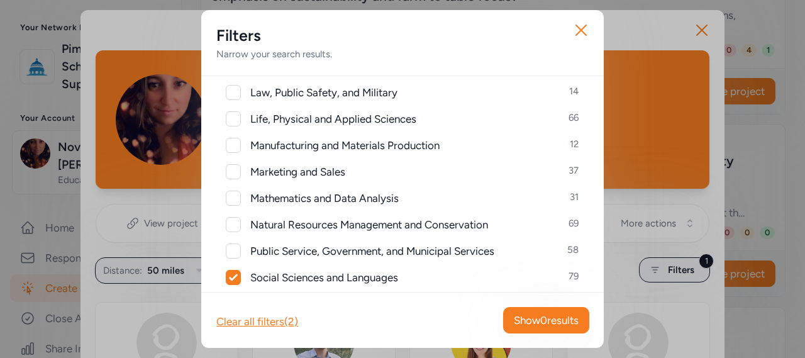
scroll to position [1024, 0]
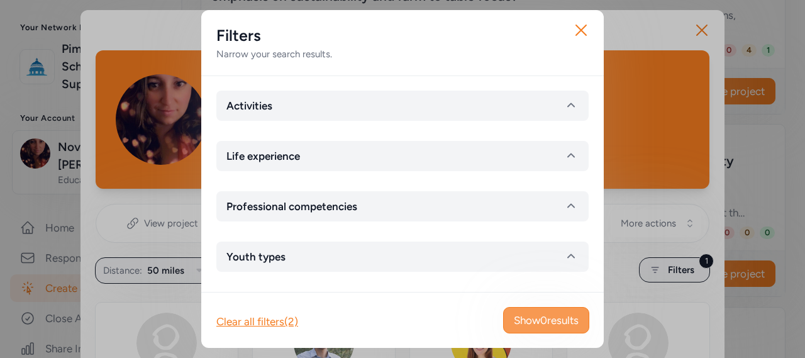
type input "sign language"
click at [534, 313] on span "Show 0 results" at bounding box center [546, 320] width 65 height 15
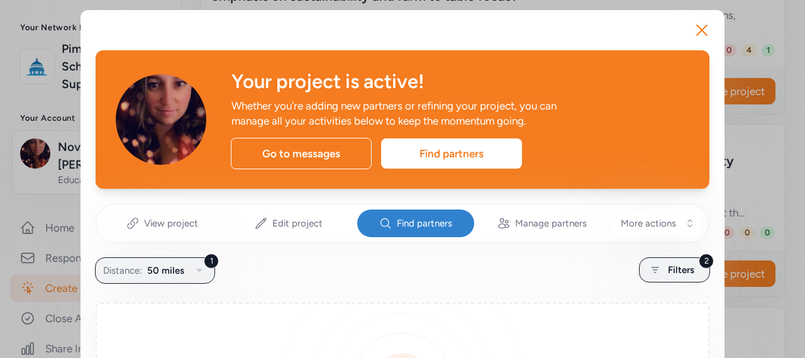
click at [411, 228] on span "Find partners" at bounding box center [424, 223] width 55 height 13
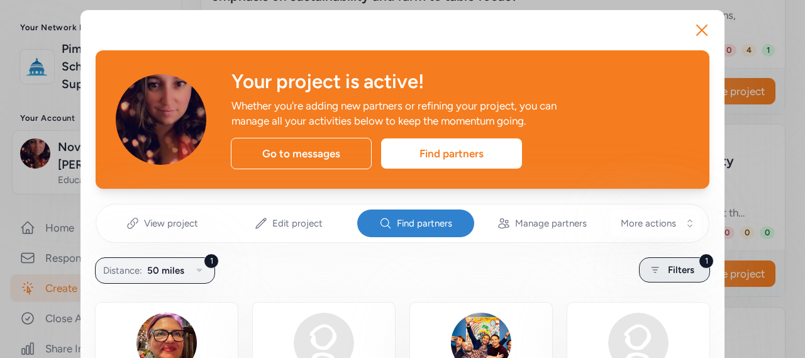
click at [659, 268] on div "1 Filters" at bounding box center [674, 269] width 71 height 25
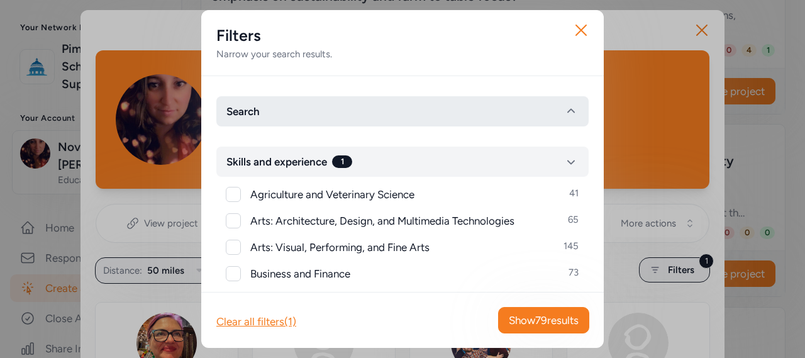
click at [296, 116] on button "Search" at bounding box center [402, 111] width 373 height 30
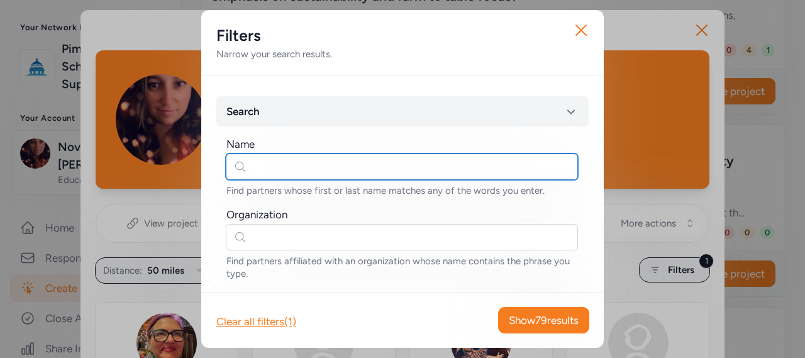
click at [272, 166] on input "text" at bounding box center [402, 167] width 352 height 26
type input "binary code"
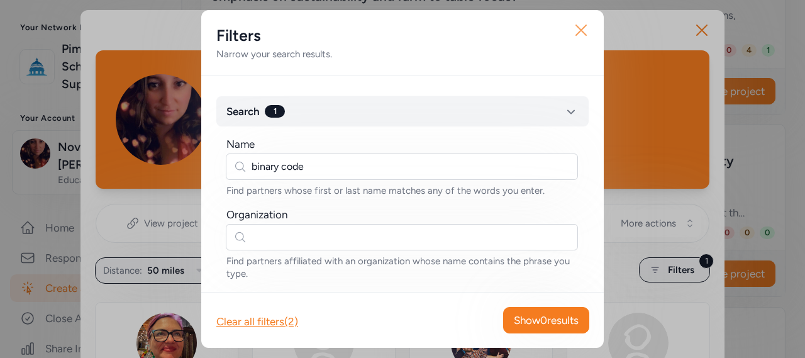
click at [579, 31] on icon "button" at bounding box center [581, 30] width 20 height 20
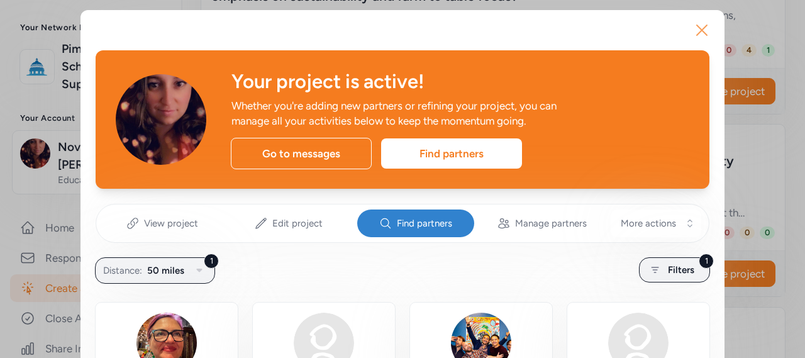
click at [692, 24] on icon "button" at bounding box center [702, 30] width 20 height 20
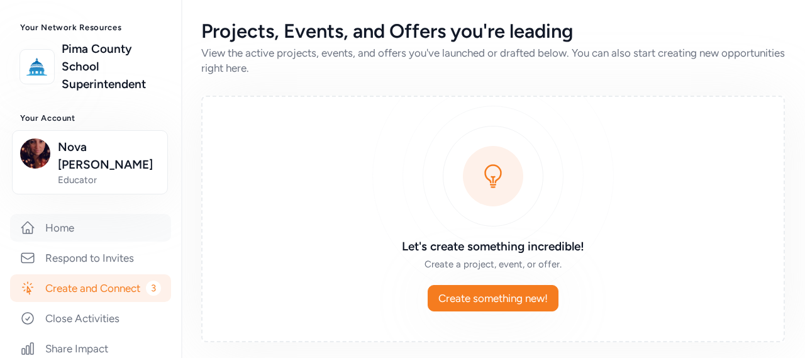
click at [76, 214] on link "Home" at bounding box center [90, 228] width 161 height 28
